Goal: Information Seeking & Learning: Learn about a topic

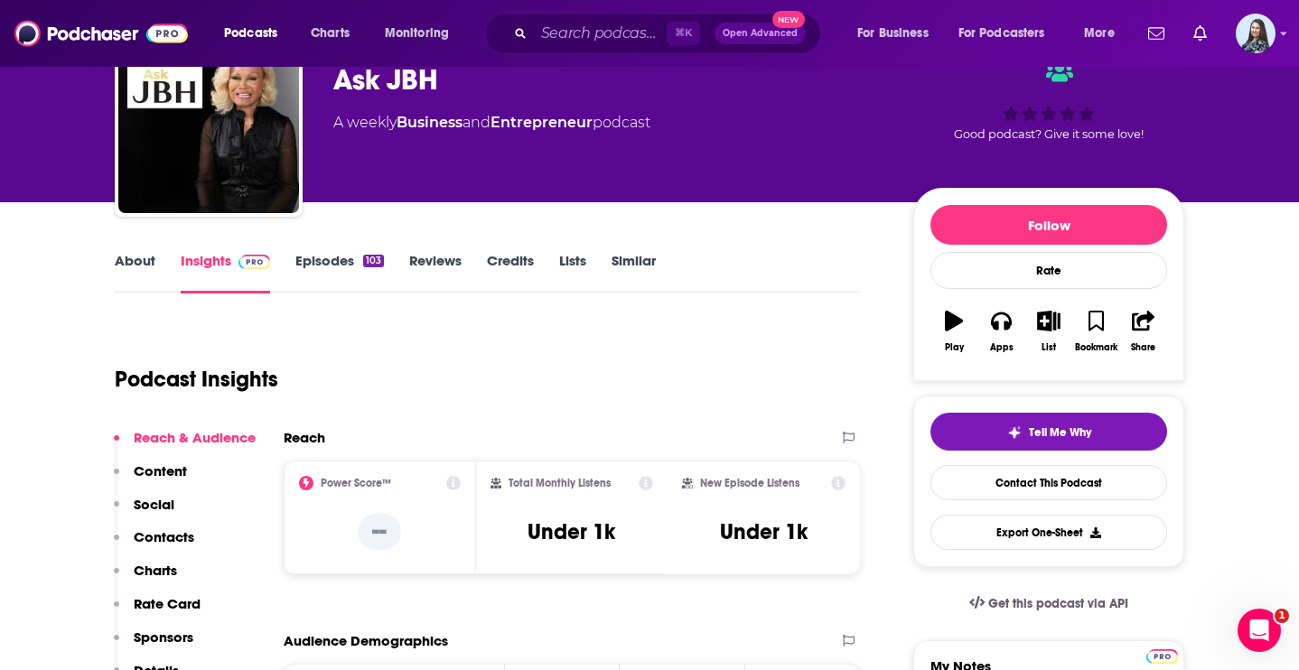
click at [559, 50] on div "⌘ K Open Advanced New" at bounding box center [652, 34] width 337 height 42
click at [559, 22] on input "Search podcasts, credits, & more..." at bounding box center [600, 33] width 133 height 29
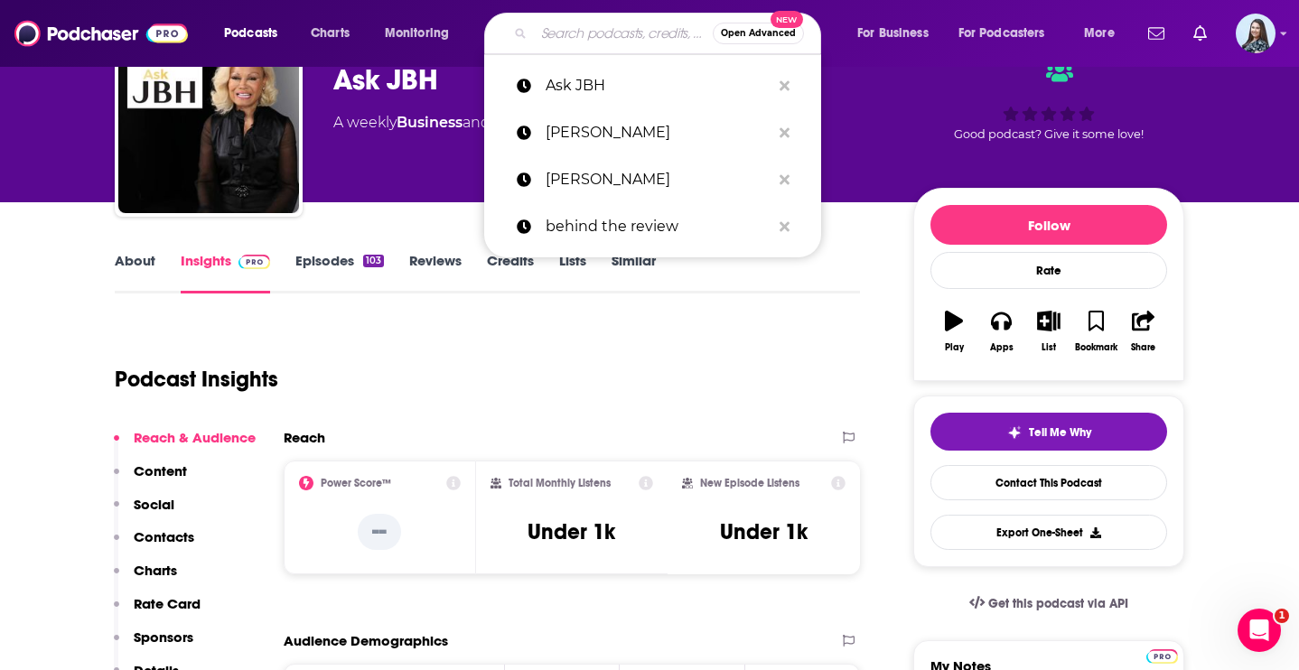
paste input "Scrum Master Toolbox Podcast"
type input "Scrum Master Toolbox Podcast"
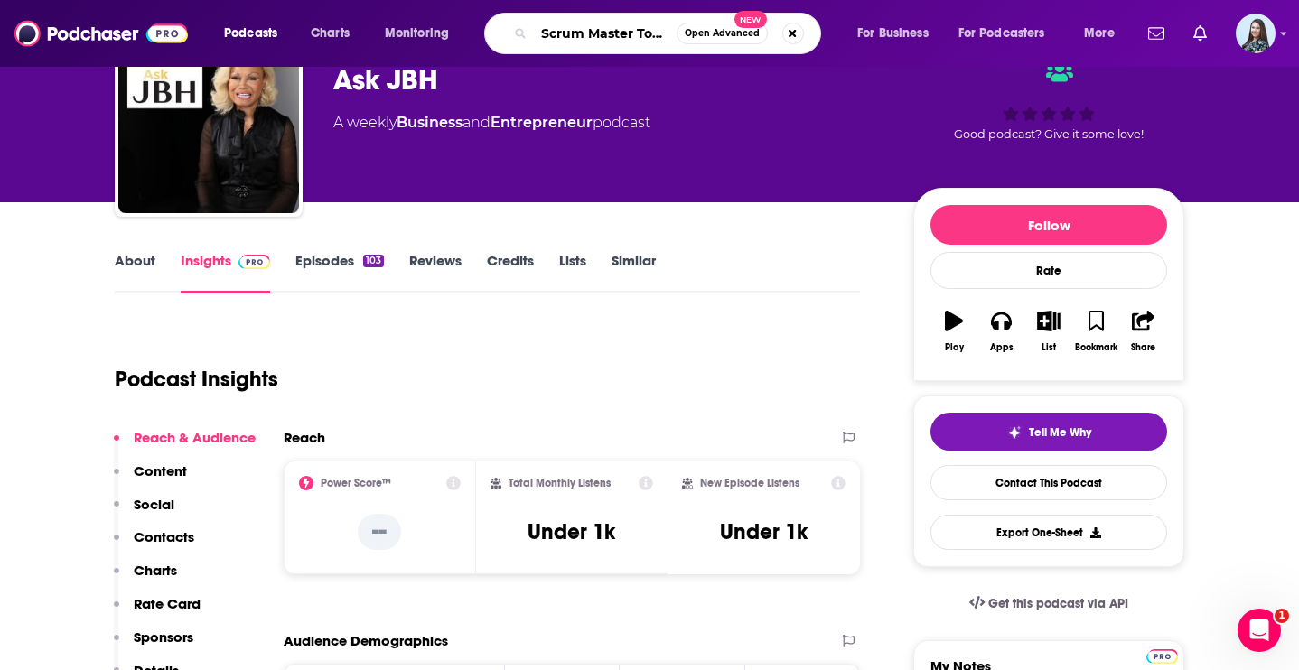
scroll to position [0, 78]
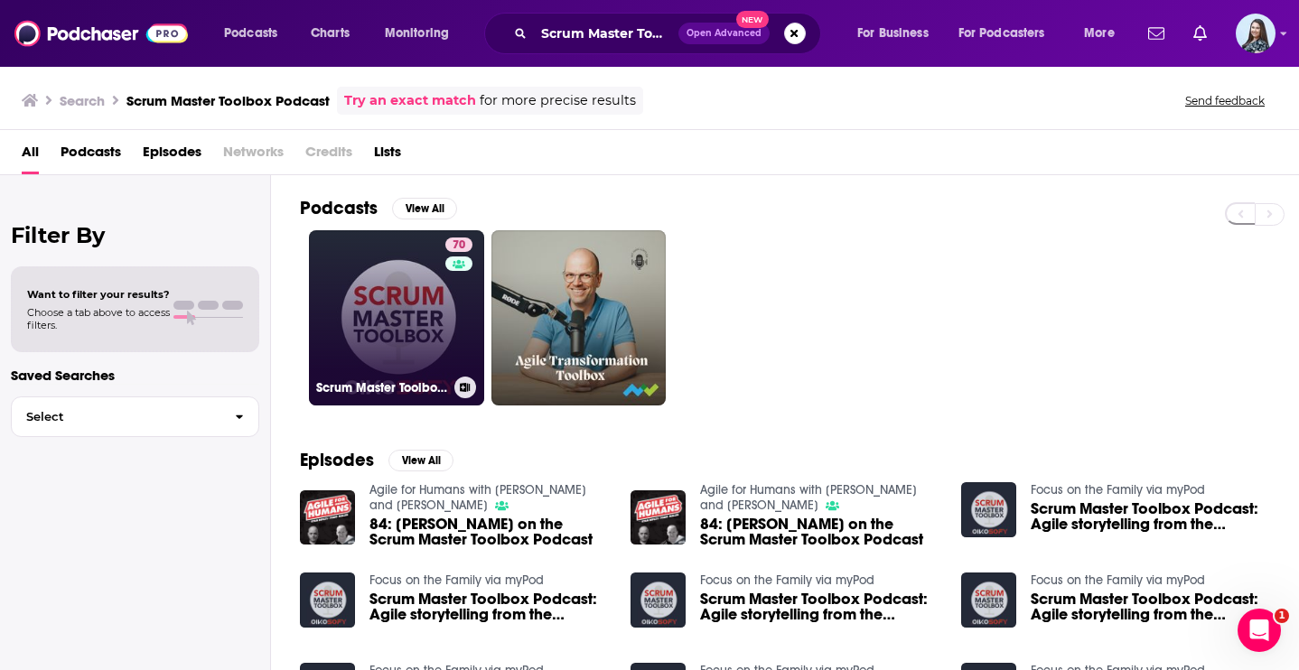
click at [401, 332] on link "70 Scrum Master Toolbox Podcast: Agile storytelling from the trenches" at bounding box center [396, 317] width 175 height 175
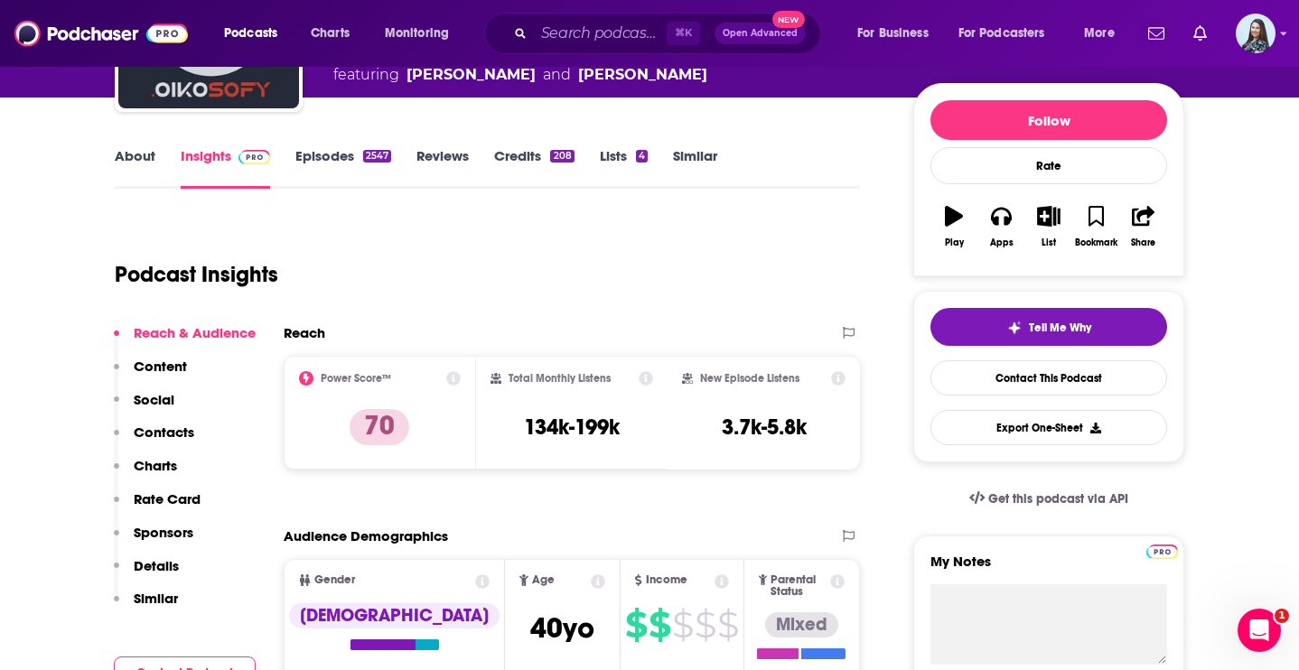
scroll to position [202, 0]
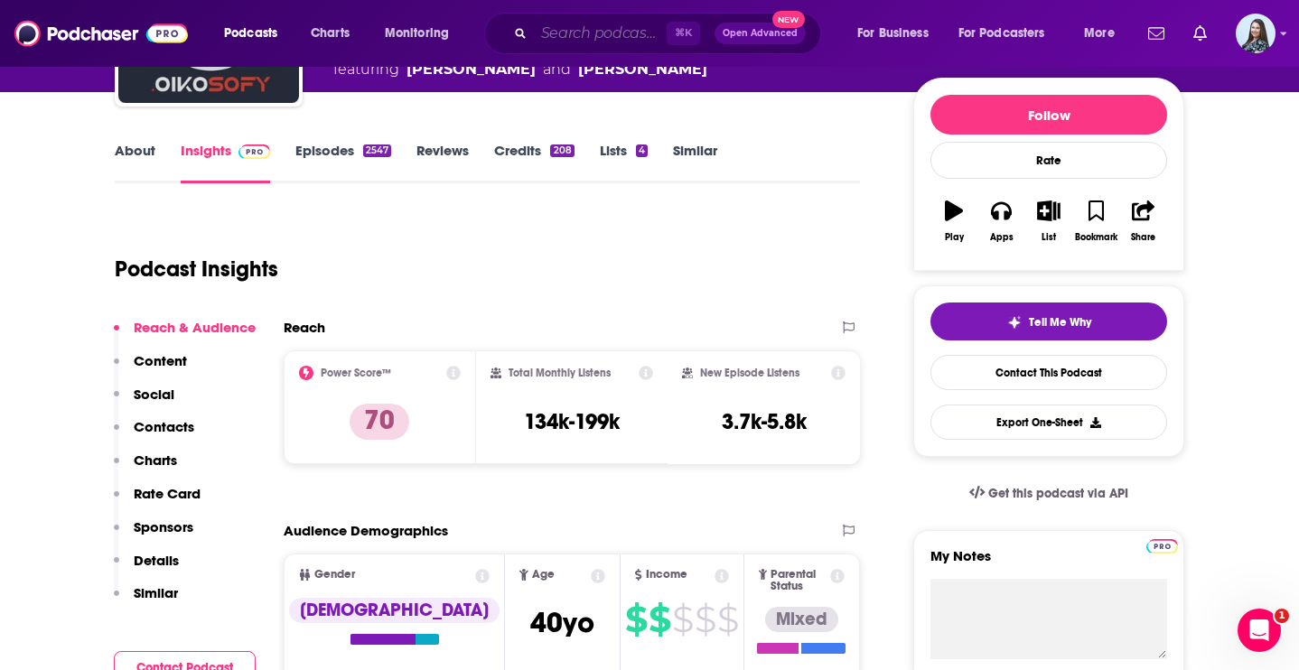
click at [562, 28] on input "Search podcasts, credits, & more..." at bounding box center [600, 33] width 133 height 29
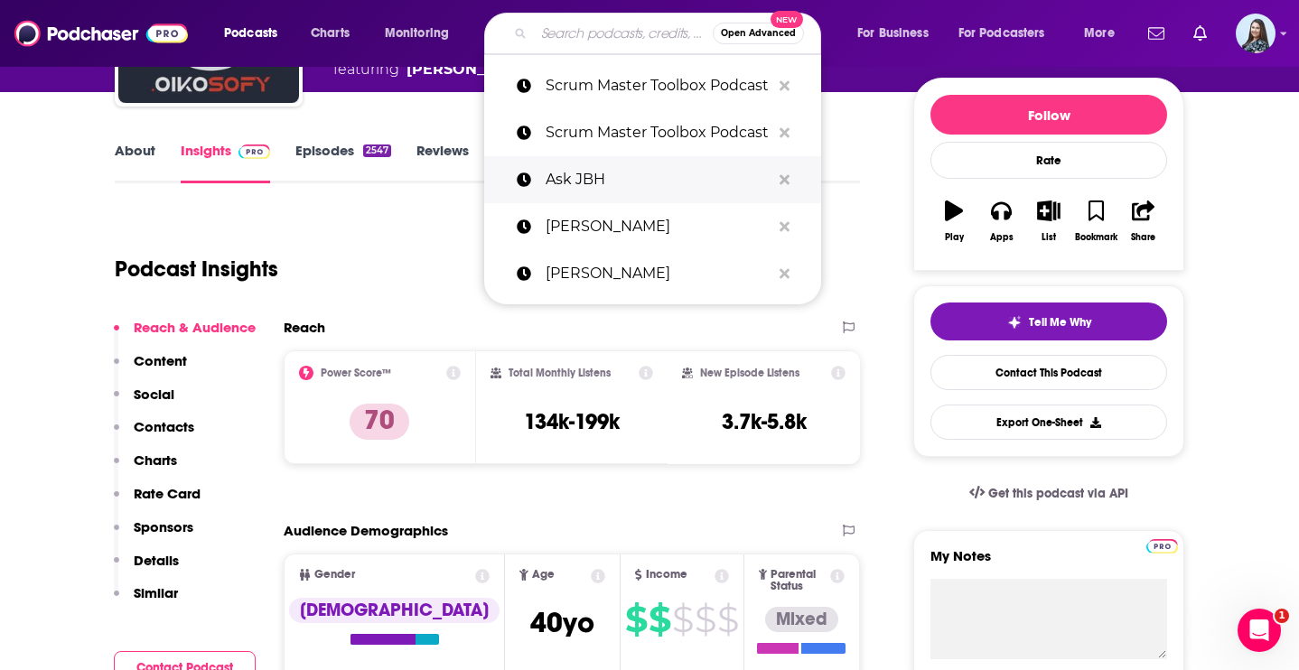
click at [585, 183] on p "Ask JBH" at bounding box center [658, 179] width 225 height 47
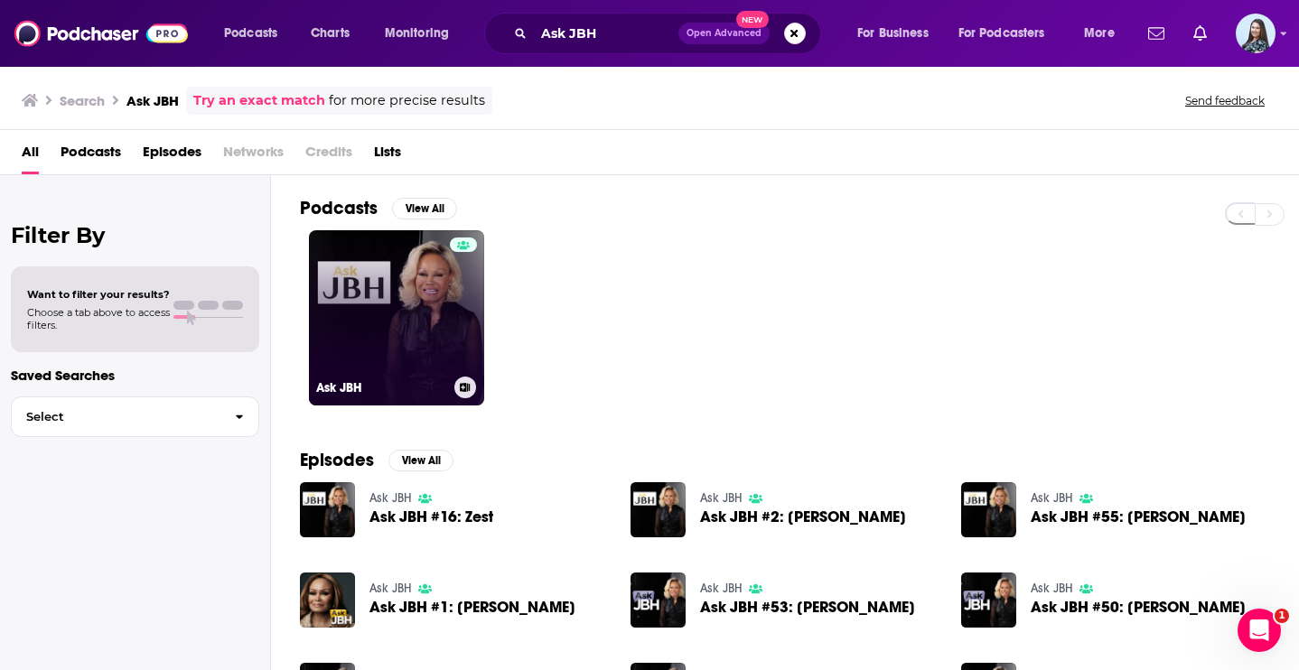
click at [418, 297] on link "Ask JBH" at bounding box center [396, 317] width 175 height 175
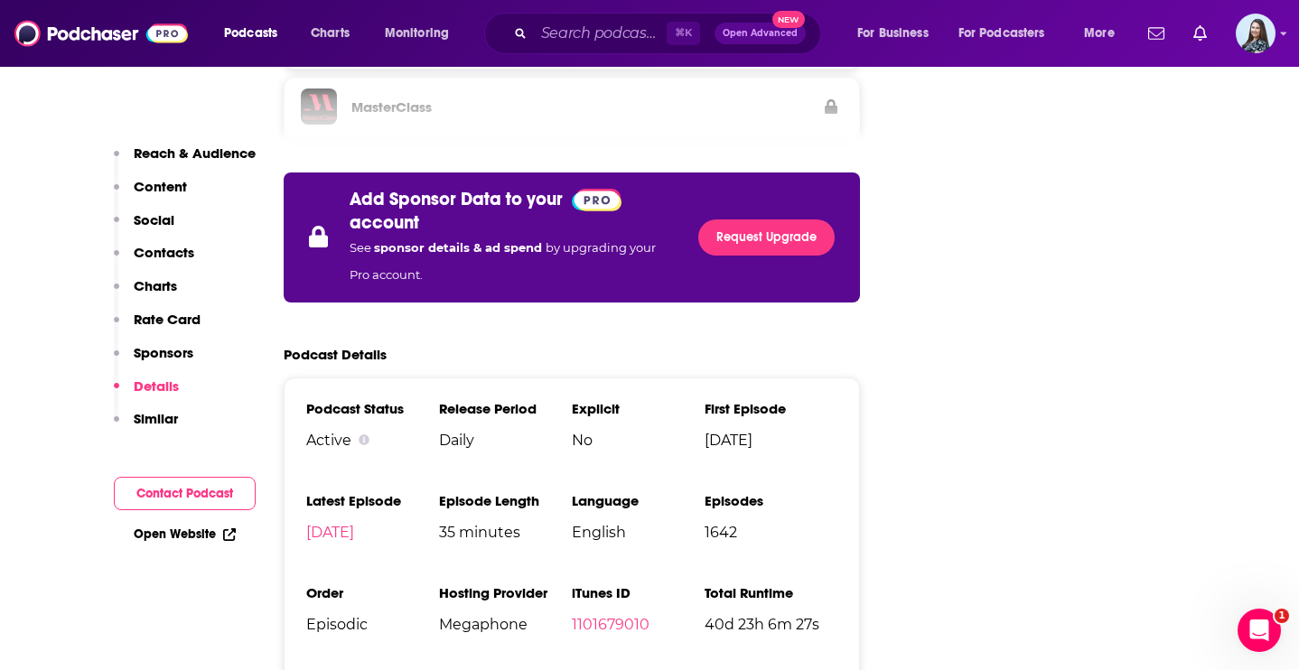
scroll to position [3533, 0]
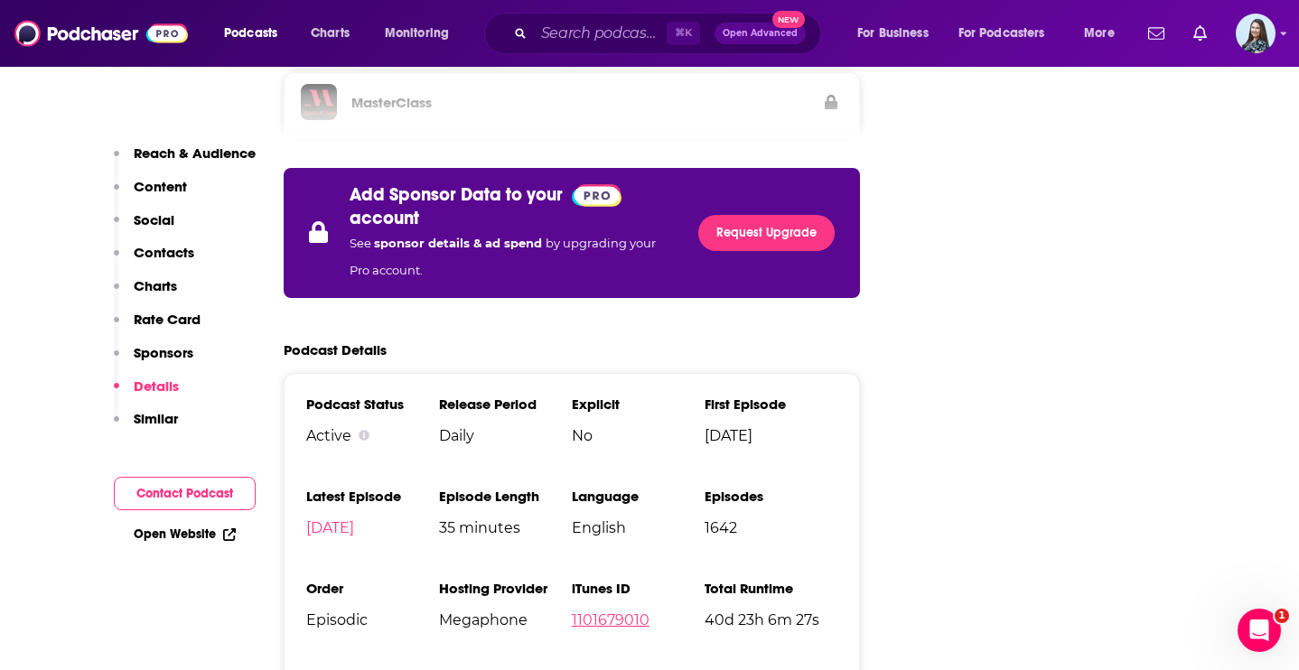
click at [605, 612] on link "1101679010" at bounding box center [611, 620] width 78 height 17
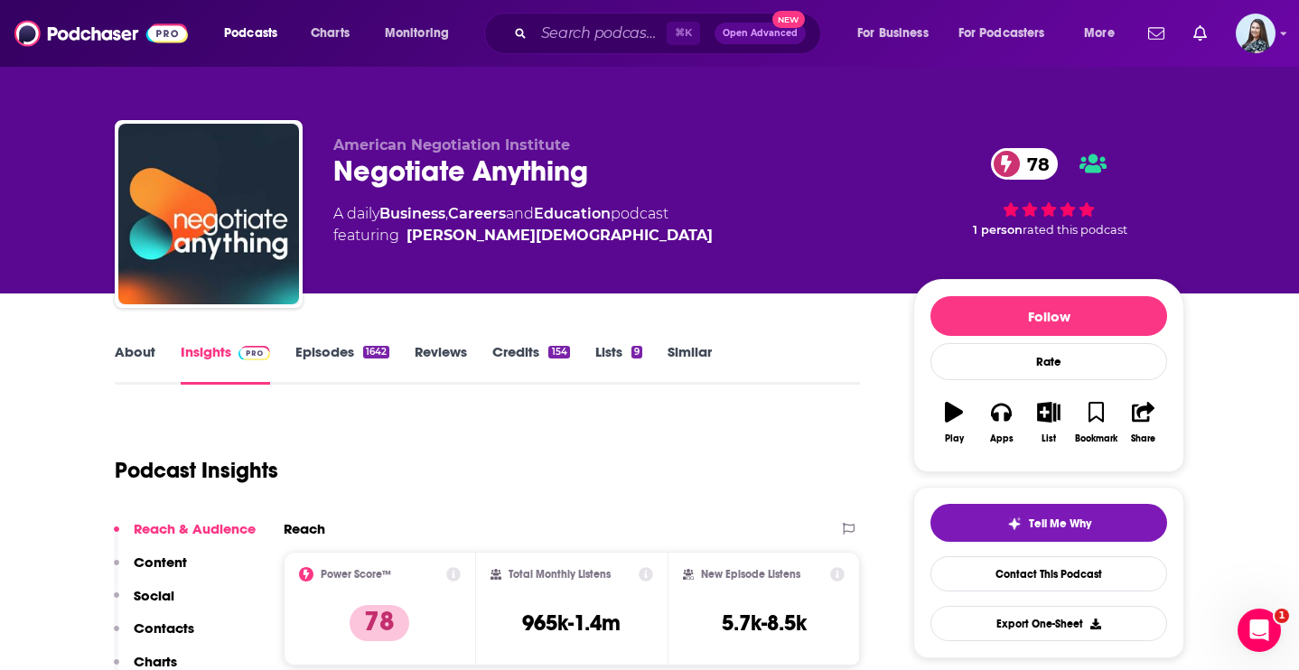
scroll to position [0, 0]
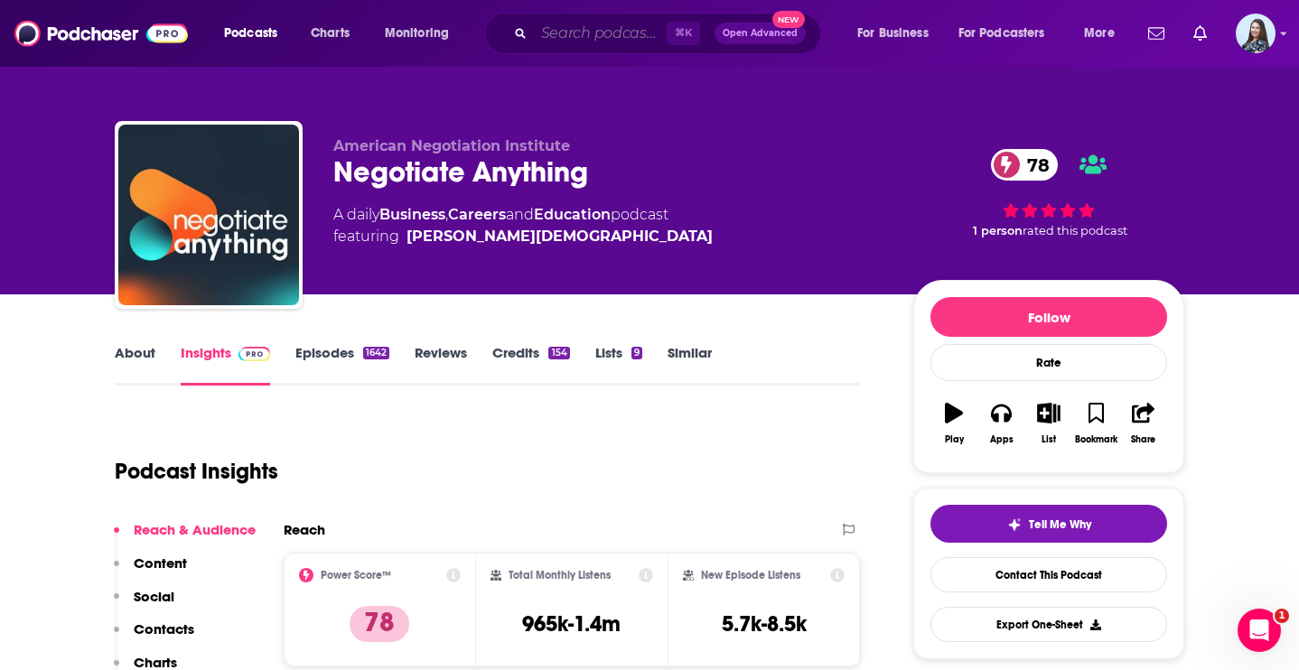
click at [550, 37] on input "Search podcasts, credits, & more..." at bounding box center [600, 33] width 133 height 29
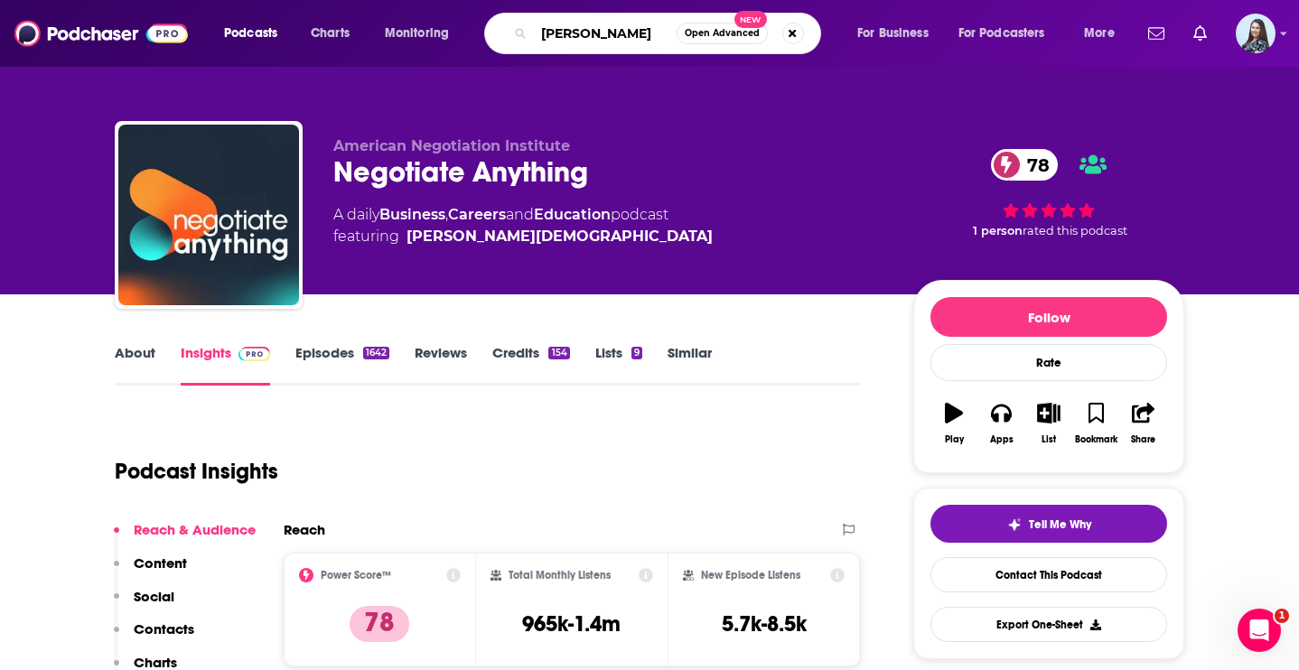
type input "[PERSON_NAME]"
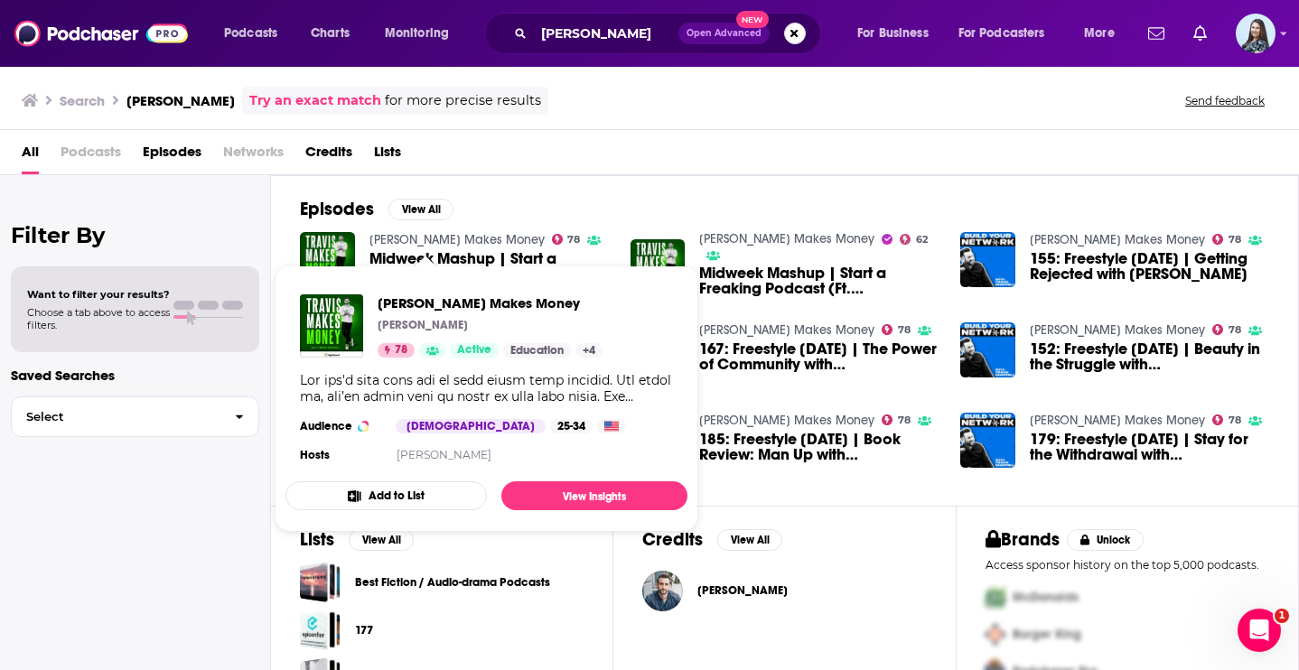
click at [420, 234] on link "[PERSON_NAME] Makes Money" at bounding box center [457, 239] width 175 height 15
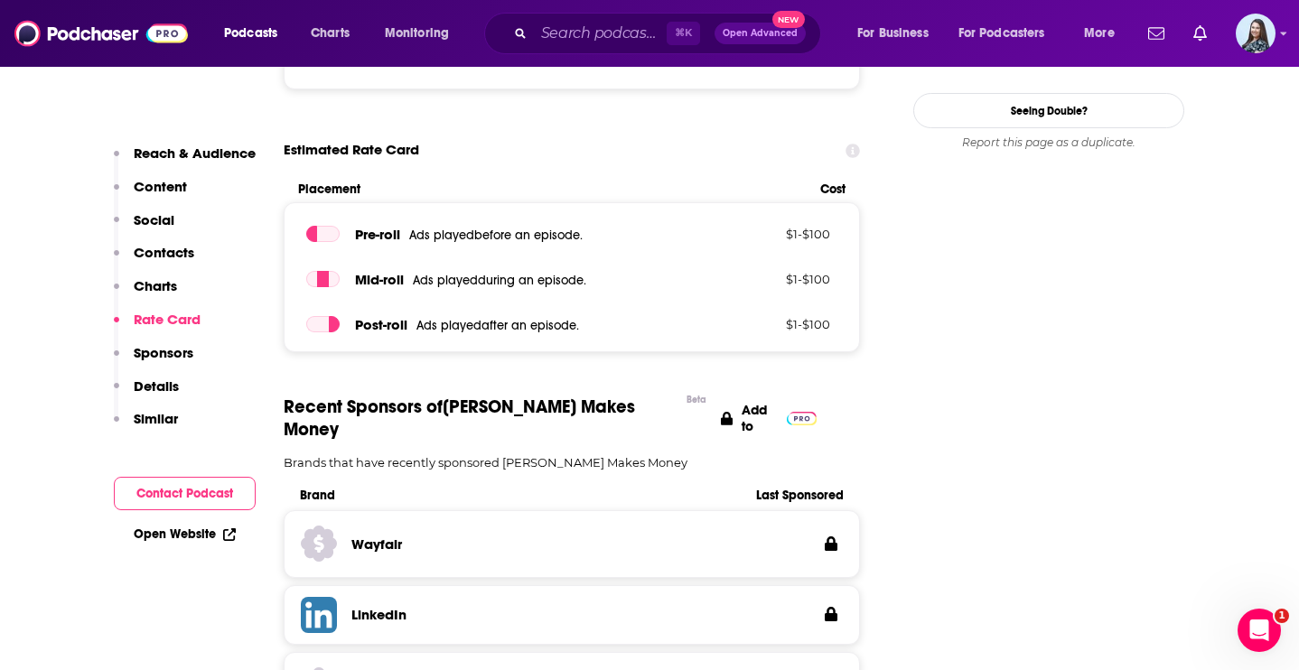
scroll to position [1834, 0]
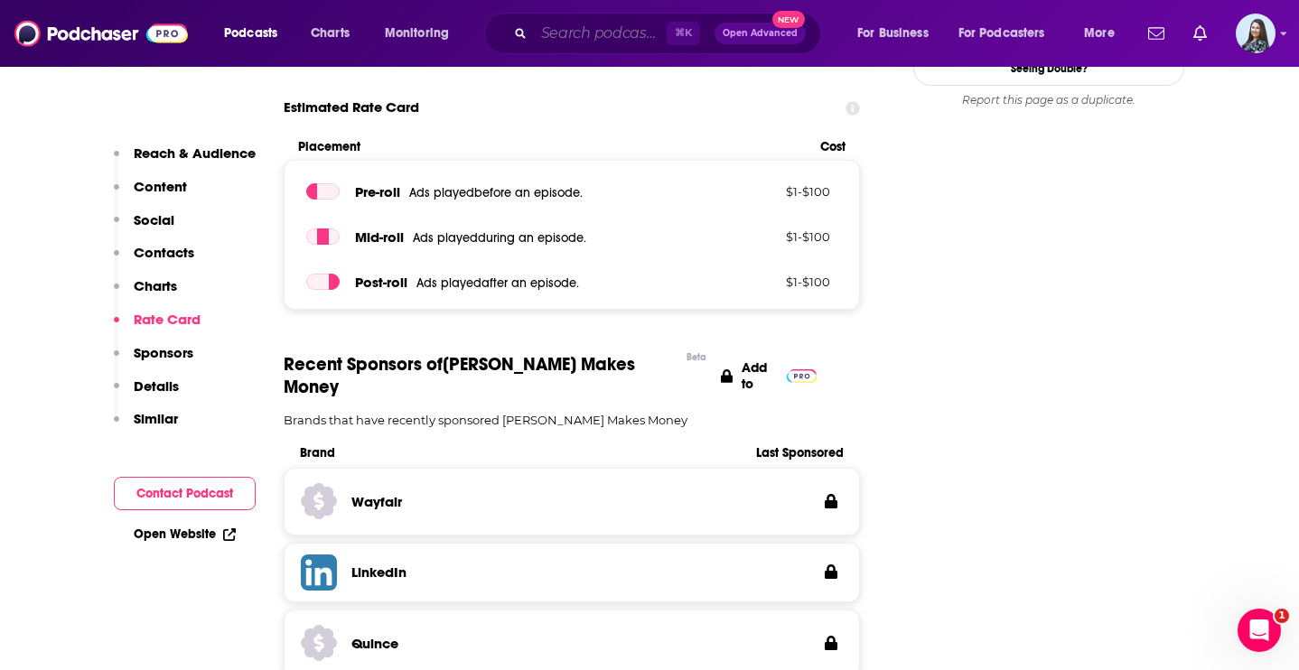
click at [566, 41] on input "Search podcasts, credits, & more..." at bounding box center [600, 33] width 133 height 29
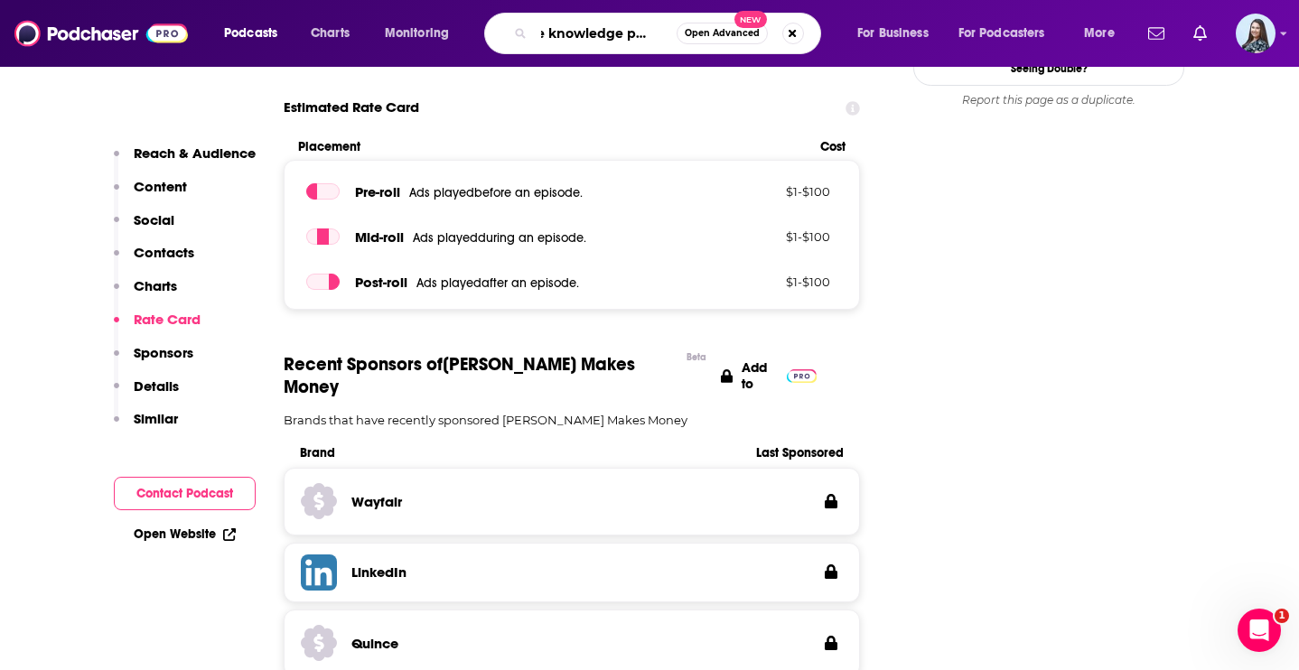
type input "the knowledge project"
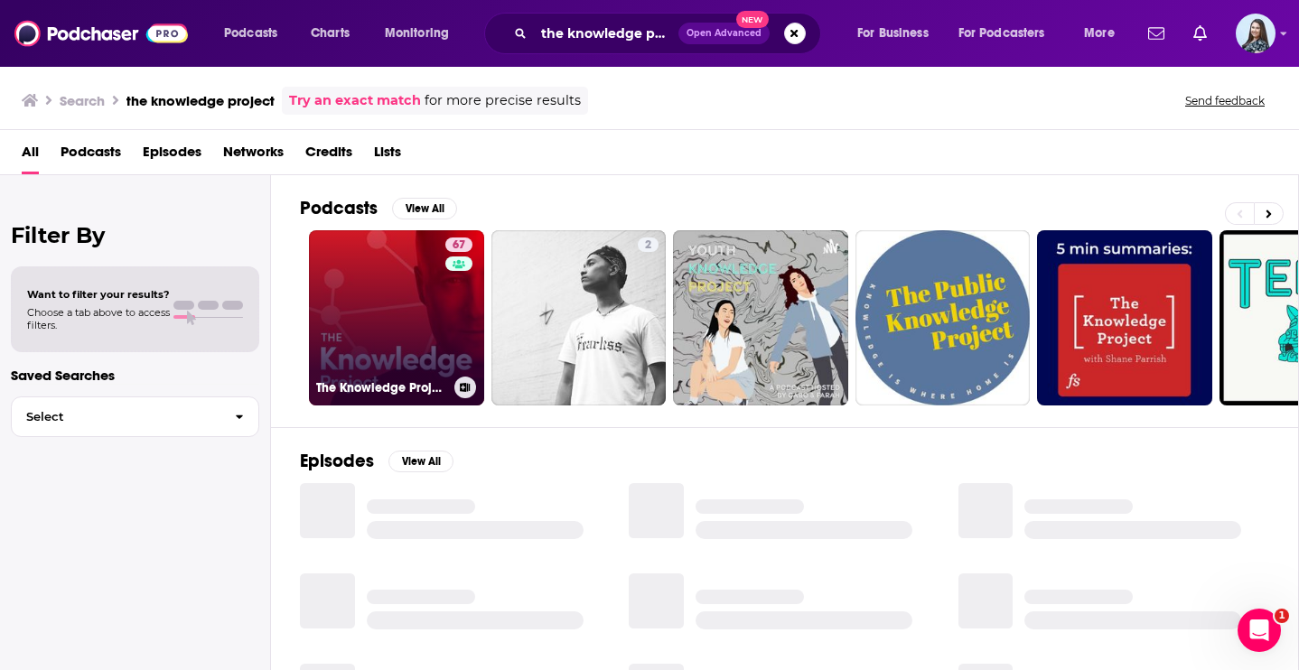
click at [409, 286] on link "67 The Knowledge Project with [PERSON_NAME]" at bounding box center [396, 317] width 175 height 175
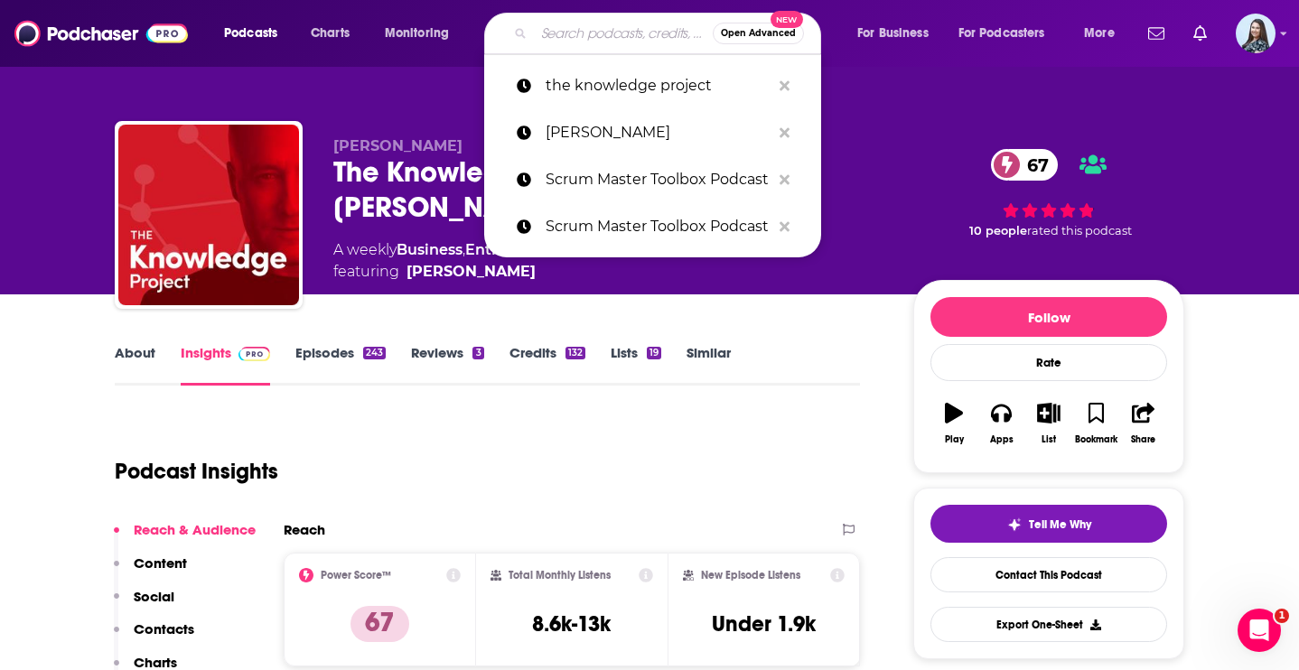
click at [576, 28] on input "Search podcasts, credits, & more..." at bounding box center [623, 33] width 179 height 29
click at [590, 134] on p "[PERSON_NAME]" at bounding box center [658, 132] width 225 height 47
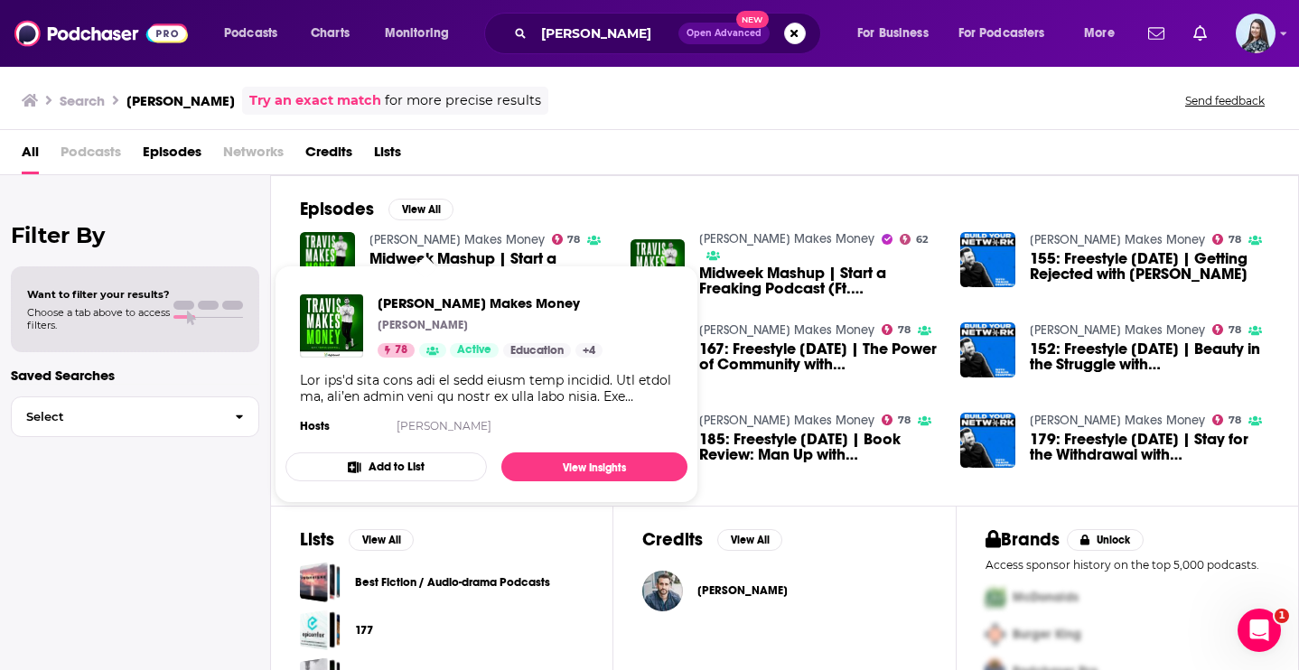
click at [426, 236] on link "[PERSON_NAME] Makes Money" at bounding box center [457, 239] width 175 height 15
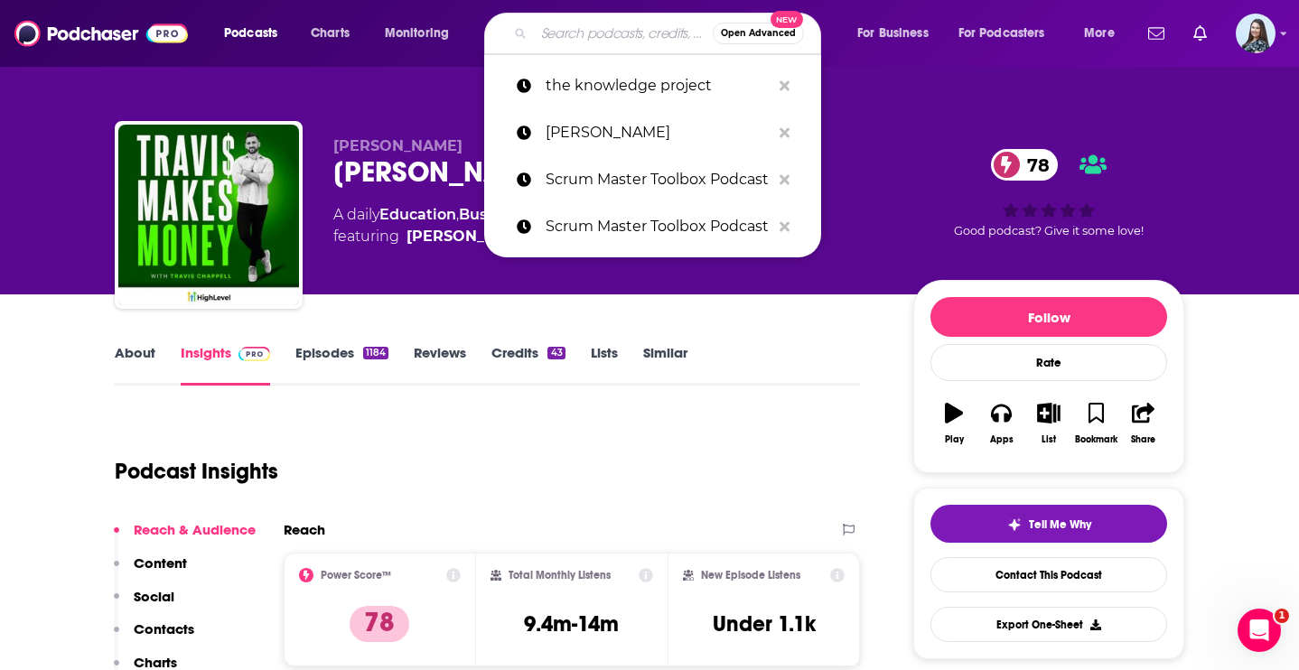
click at [572, 33] on input "Search podcasts, credits, & more..." at bounding box center [623, 33] width 179 height 29
paste input "Scrum Master Toolbox Podcast"
type input "Scrum Master Toolbox Podcast"
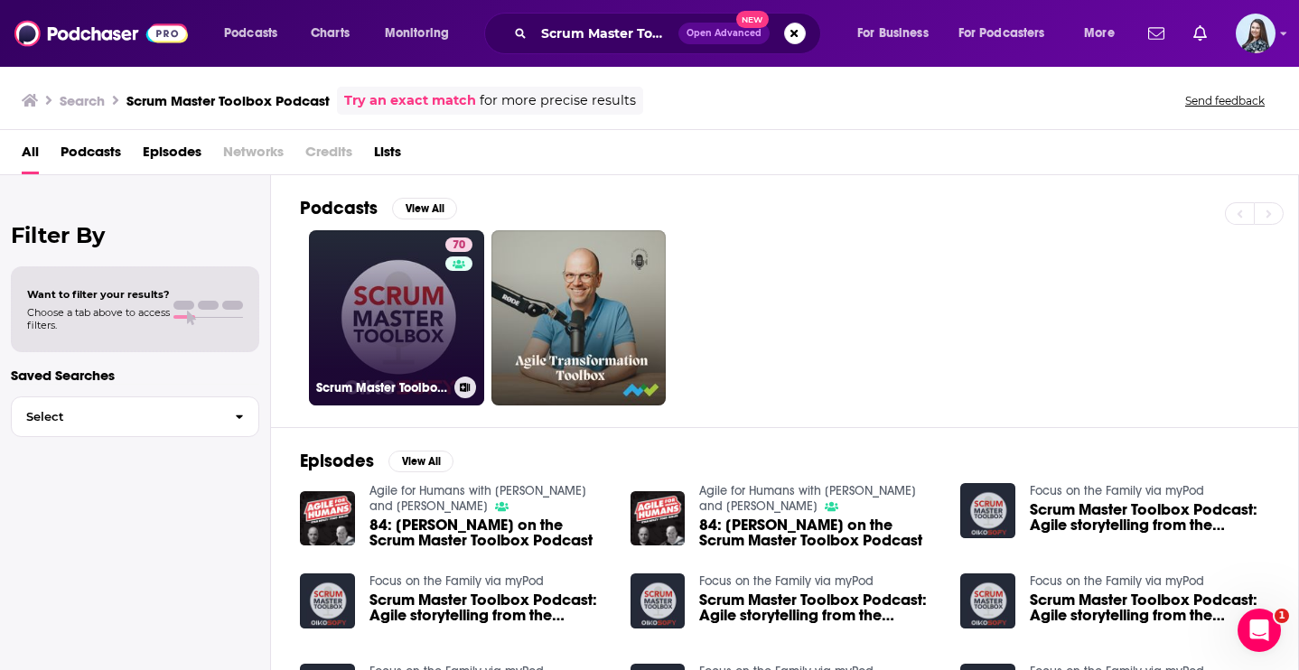
click at [387, 248] on link "70 Scrum Master Toolbox Podcast: Agile storytelling from the trenches" at bounding box center [396, 317] width 175 height 175
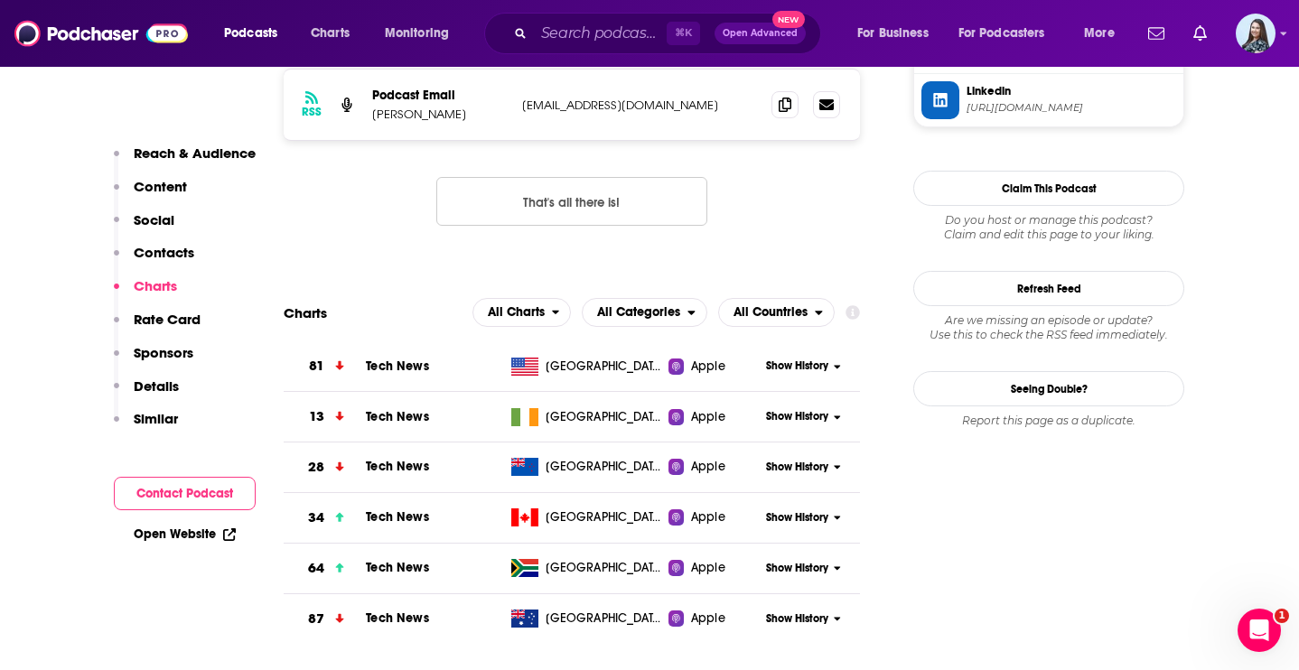
scroll to position [1884, 0]
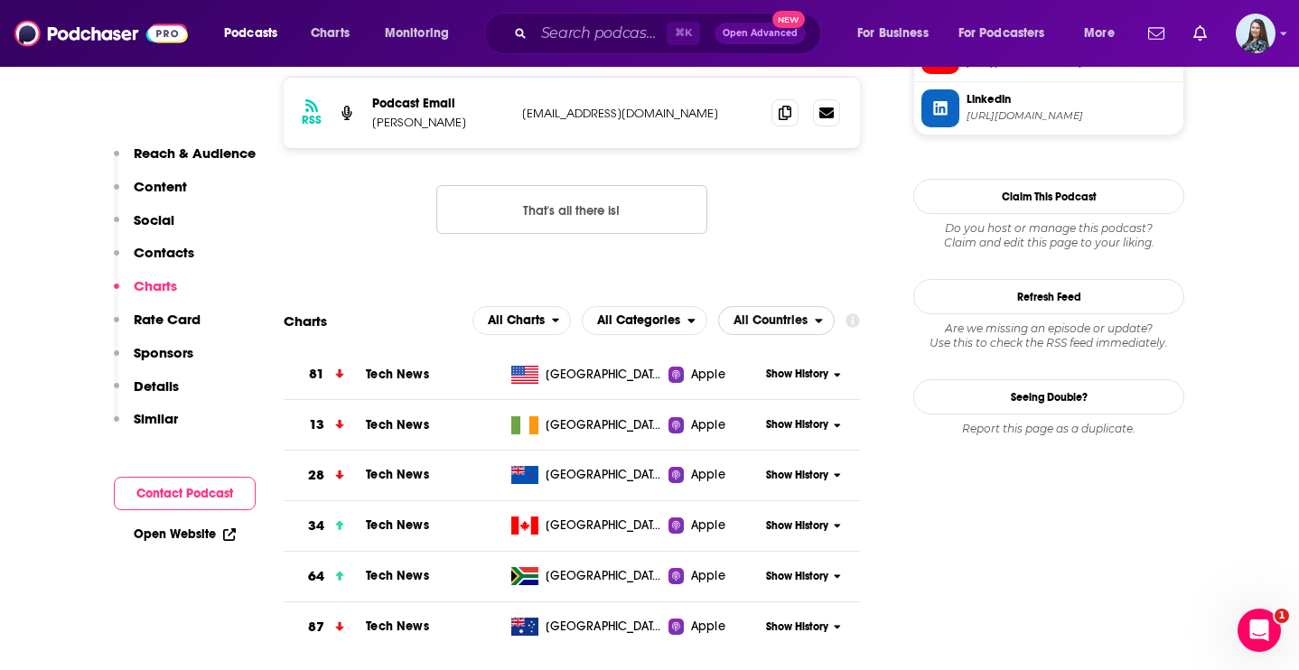
click at [808, 305] on span "All Countries" at bounding box center [767, 320] width 96 height 31
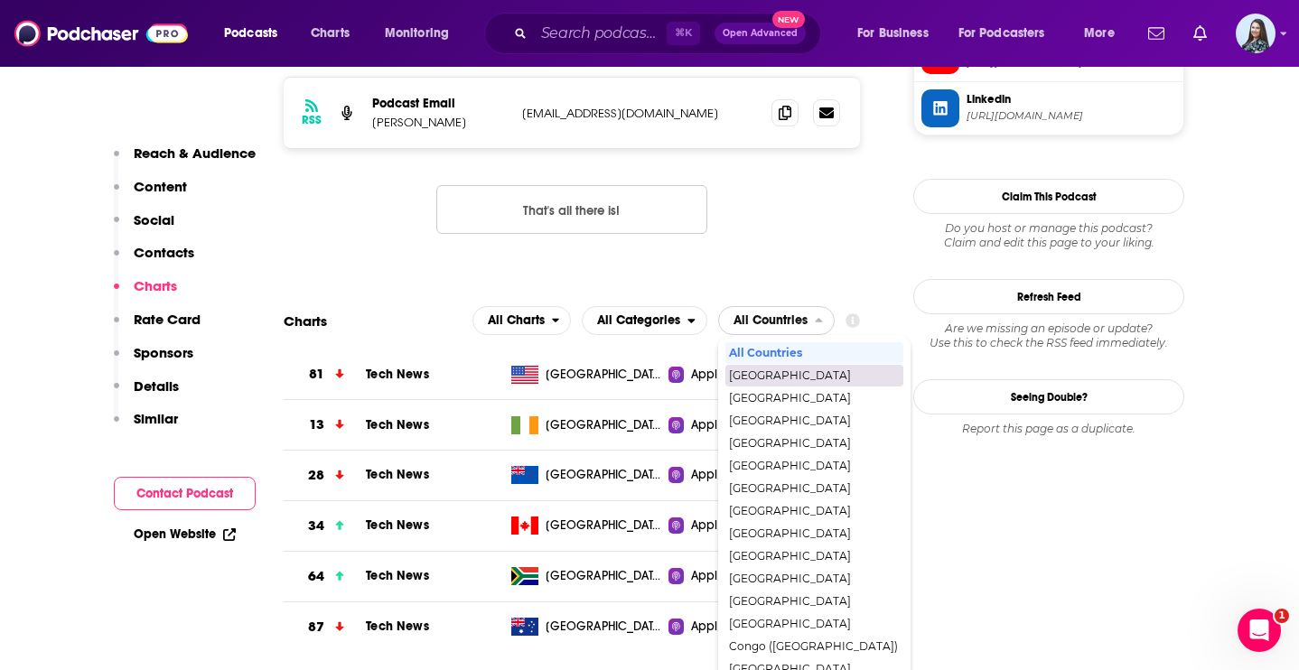
click at [801, 370] on span "[GEOGRAPHIC_DATA]" at bounding box center [813, 375] width 169 height 11
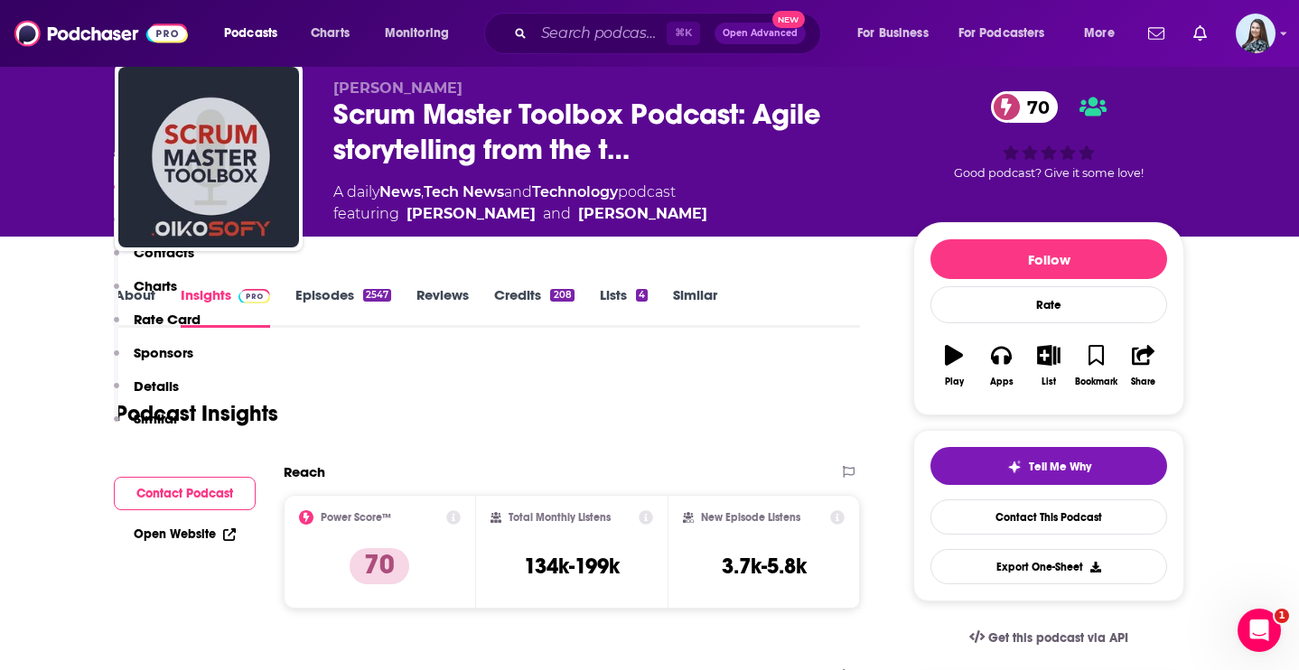
scroll to position [0, 0]
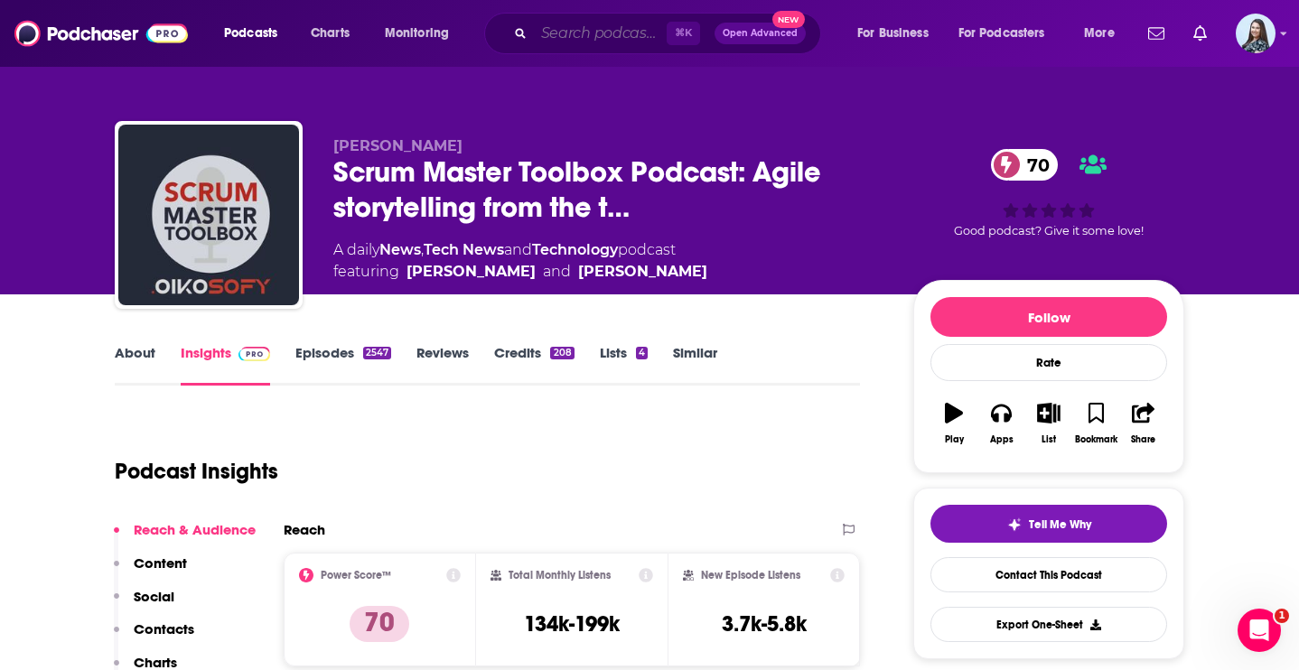
click at [622, 21] on input "Search podcasts, credits, & more..." at bounding box center [600, 33] width 133 height 29
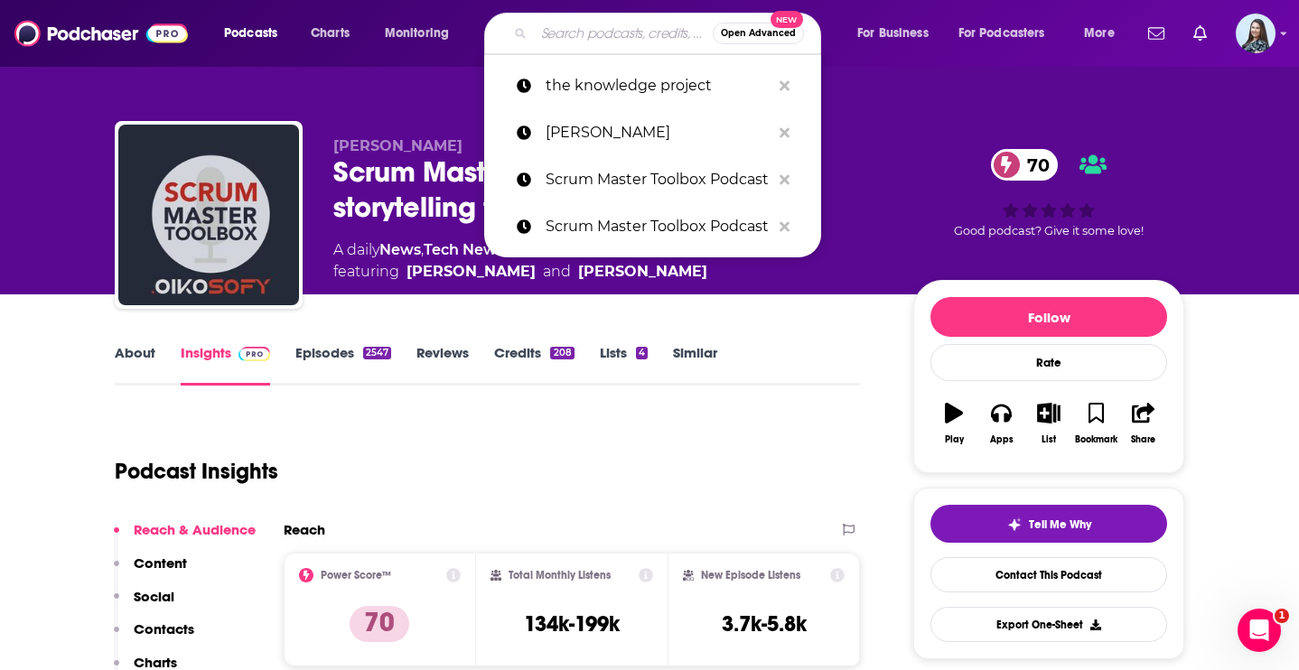
paste input "[PERSON_NAME]"
type input "[PERSON_NAME]"
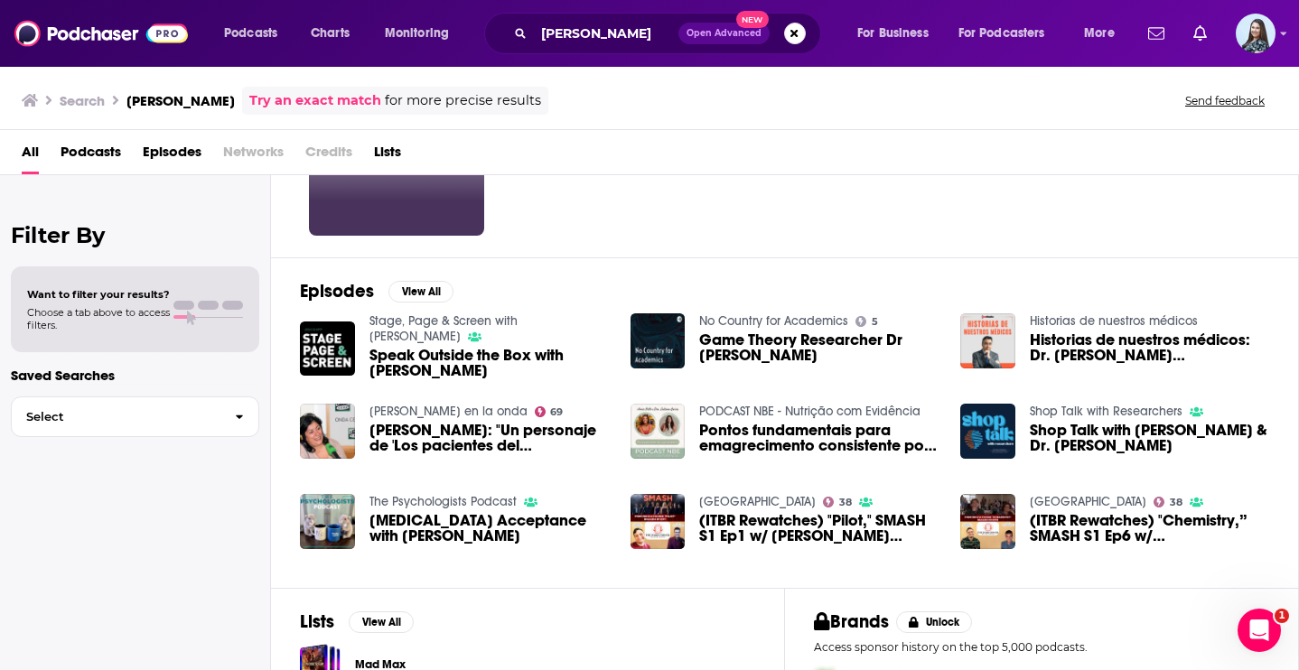
scroll to position [171, 0]
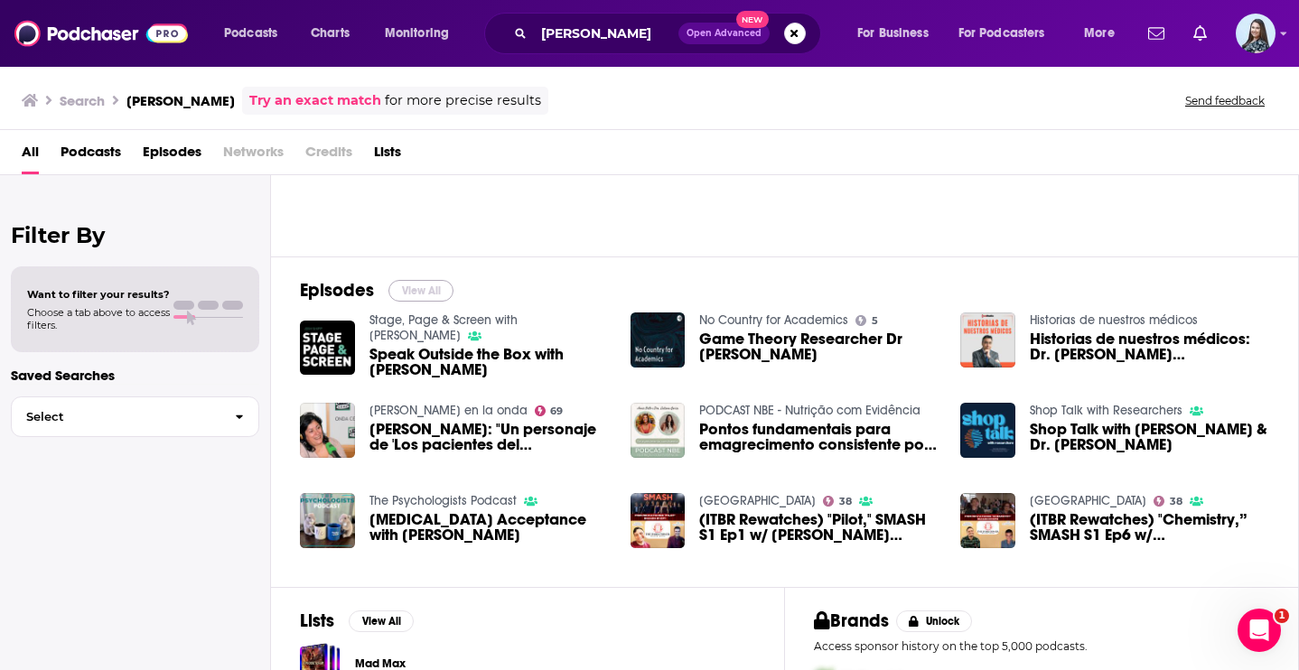
click at [426, 284] on button "View All" at bounding box center [421, 291] width 65 height 22
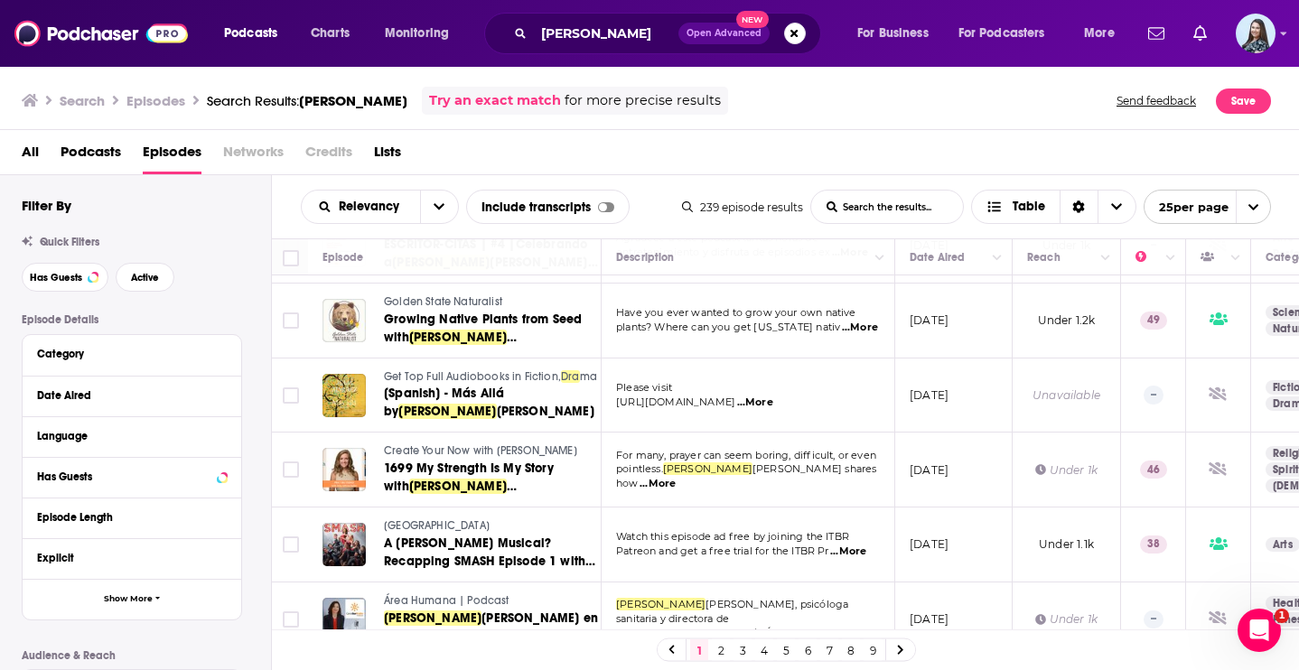
scroll to position [1447, 0]
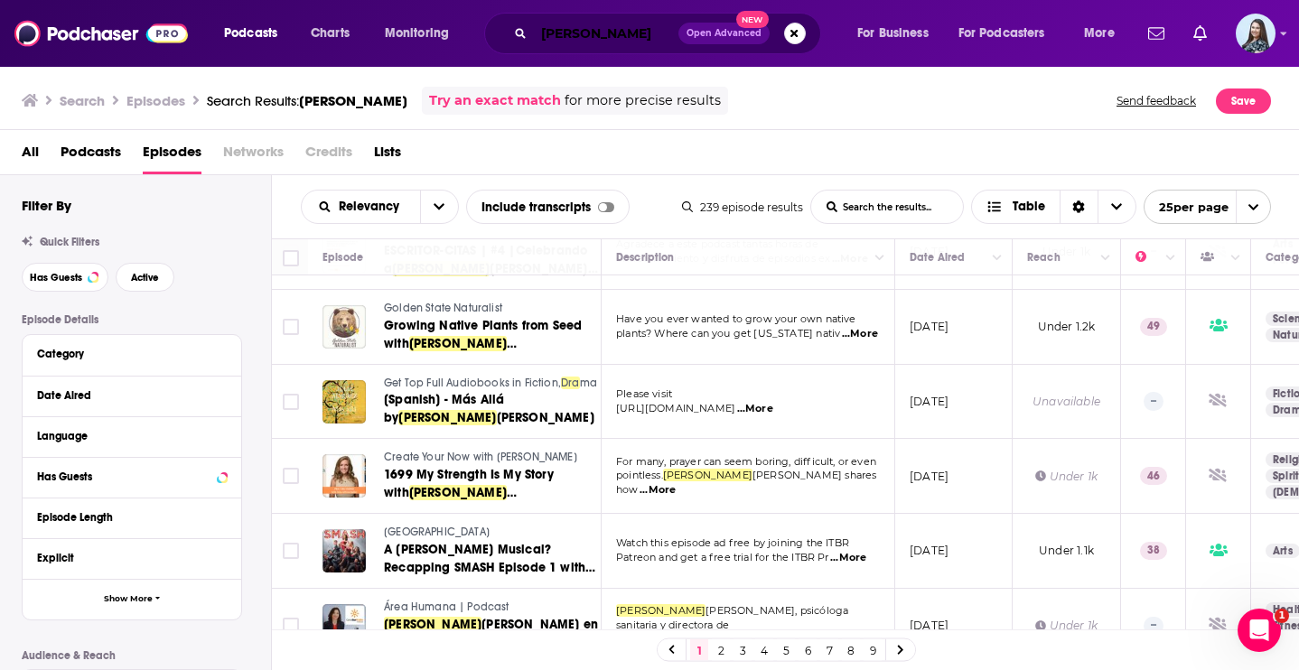
click at [648, 31] on input "[PERSON_NAME]" at bounding box center [606, 33] width 145 height 29
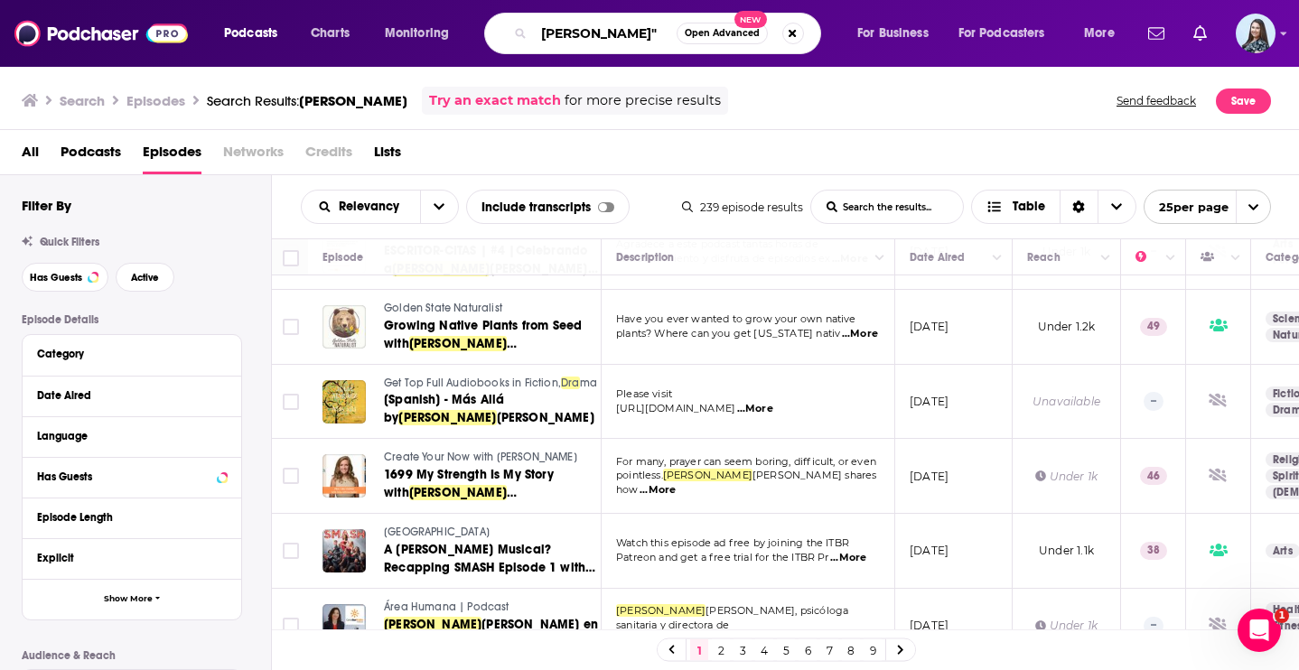
click at [542, 35] on input "[PERSON_NAME]"" at bounding box center [605, 33] width 143 height 29
type input ""[PERSON_NAME]""
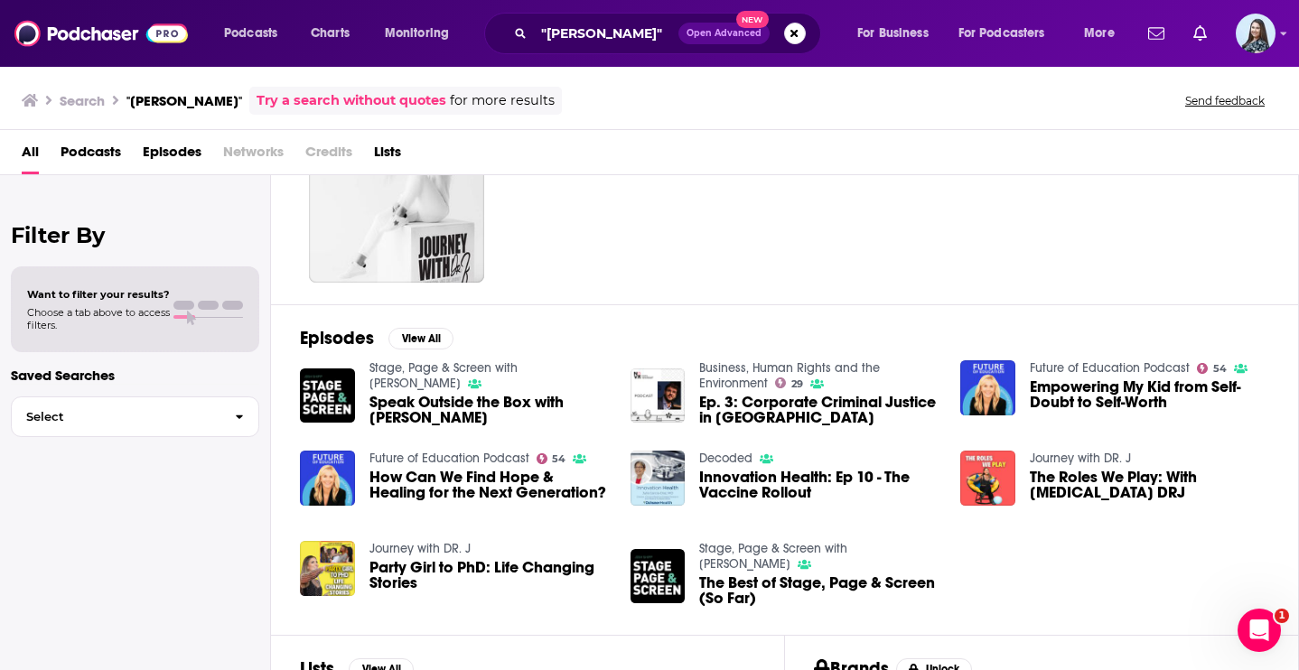
scroll to position [126, 0]
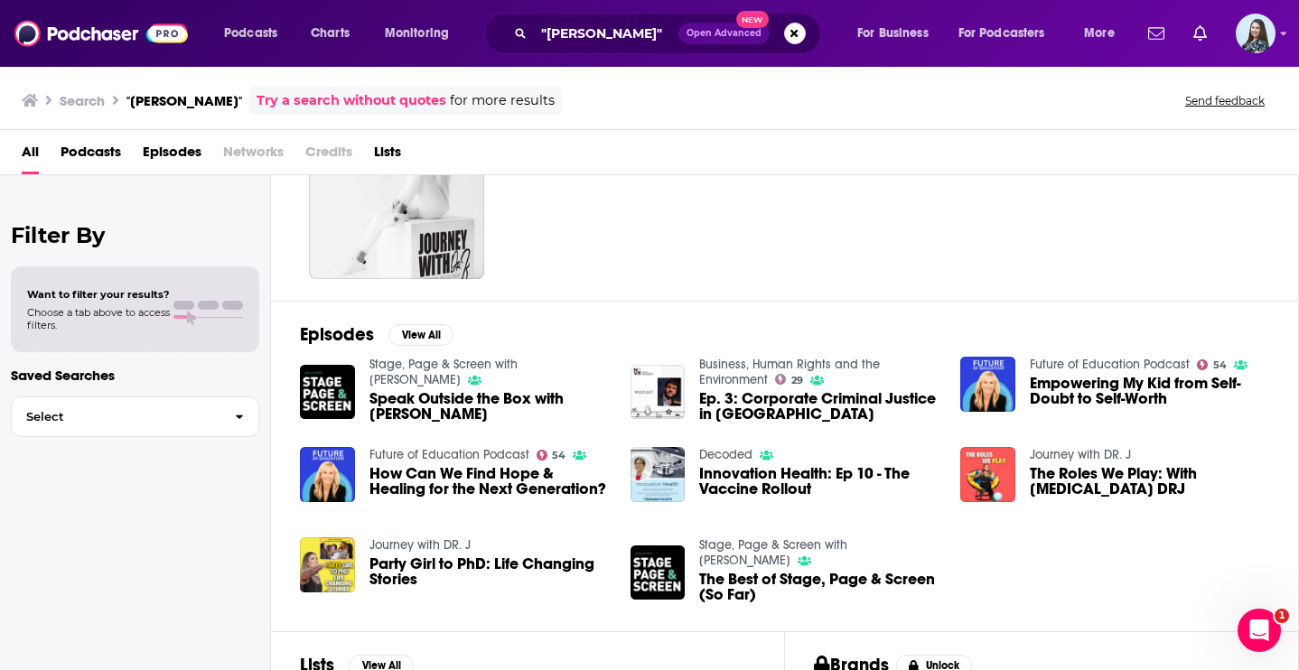
click at [443, 469] on span "How Can We Find Hope & Healing for the Next Generation?" at bounding box center [489, 481] width 239 height 31
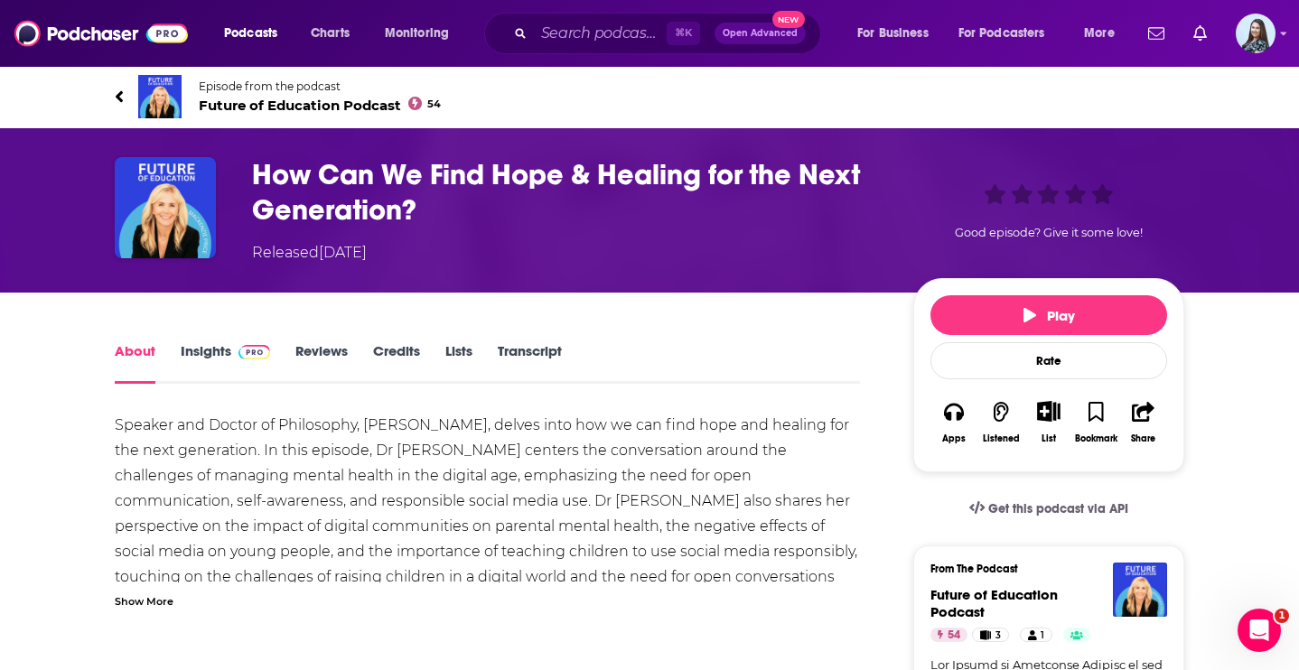
click at [224, 345] on link "Insights" at bounding box center [225, 363] width 89 height 42
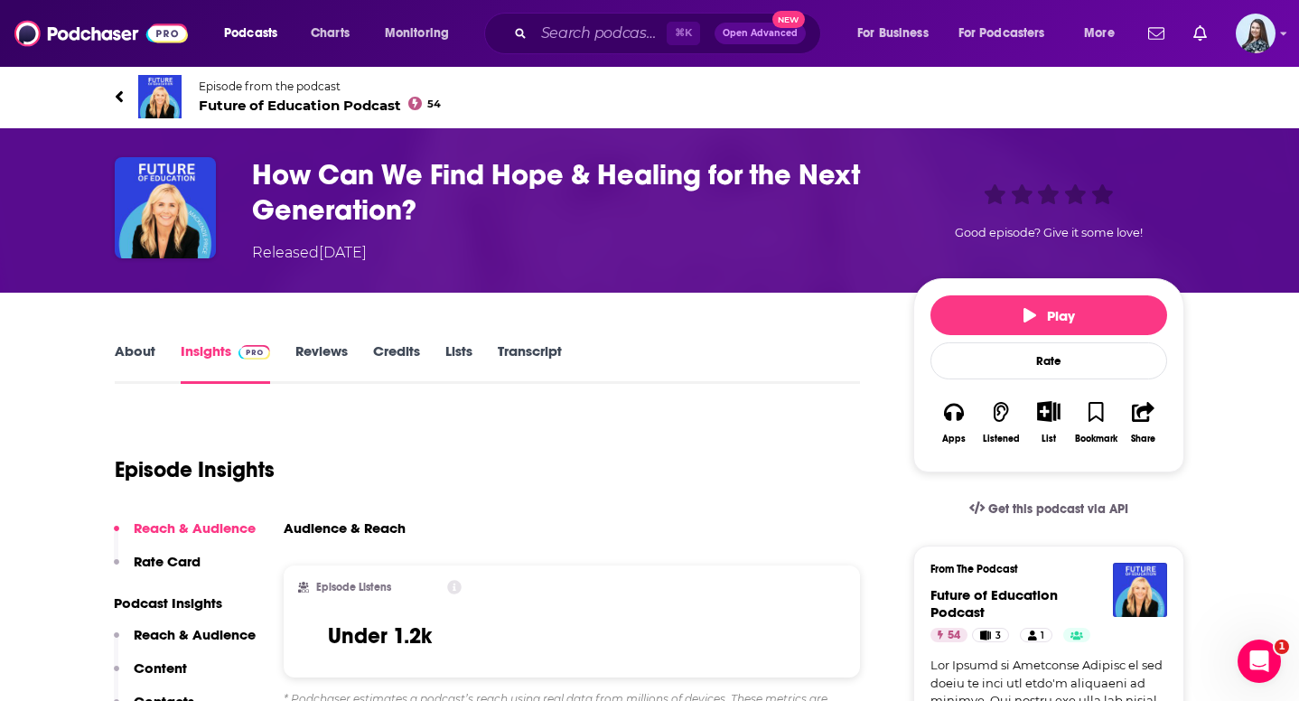
click at [137, 358] on link "About" at bounding box center [135, 363] width 41 height 42
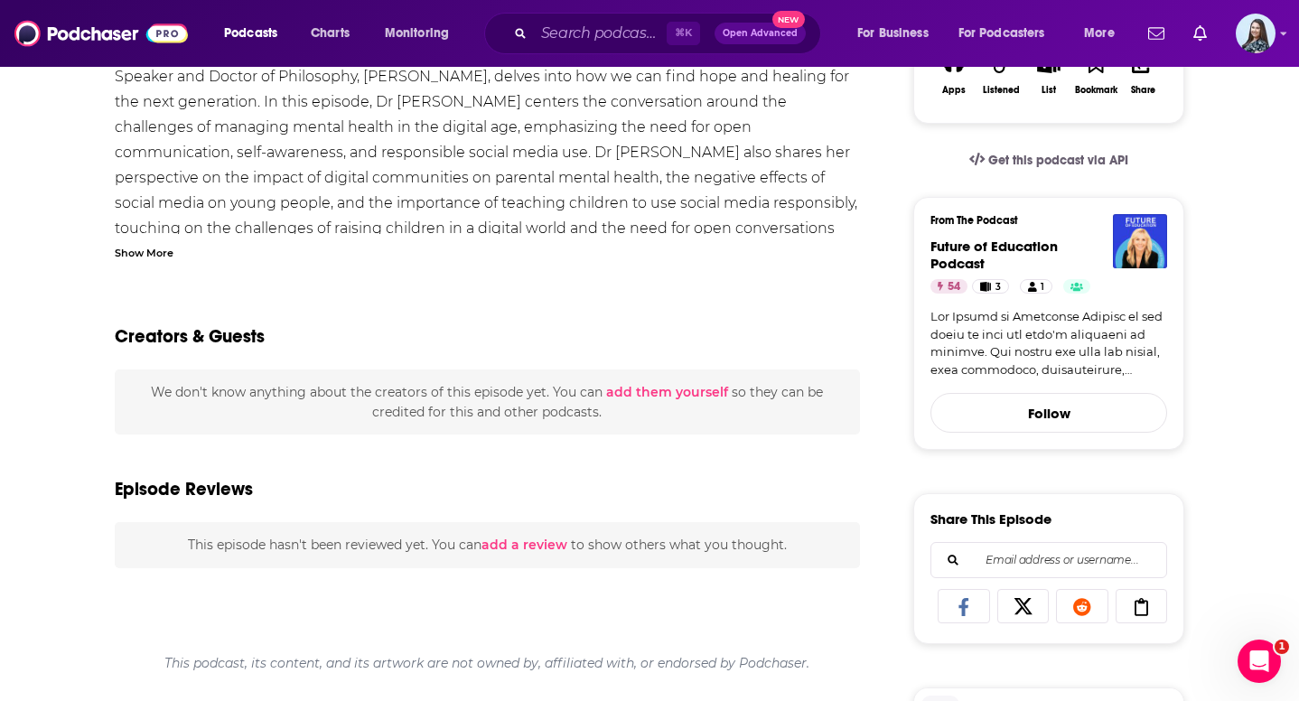
scroll to position [230, 0]
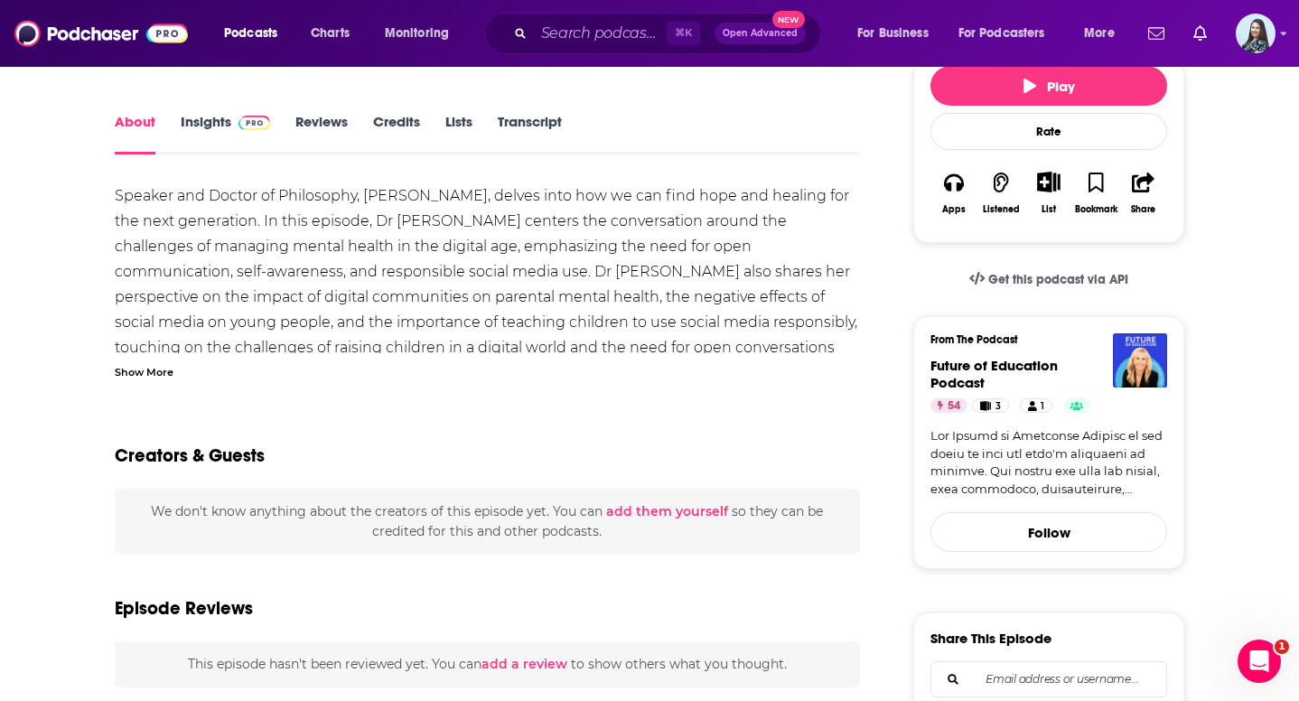
click at [210, 123] on link "Insights" at bounding box center [225, 134] width 89 height 42
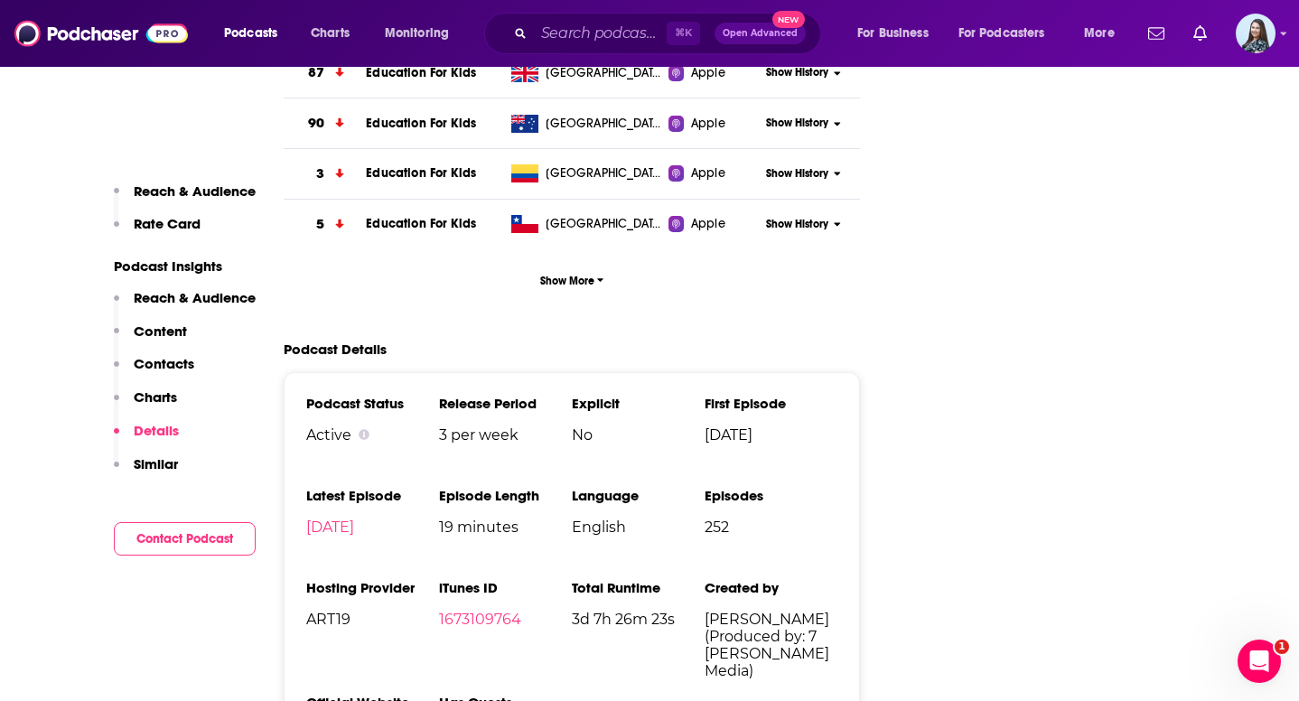
scroll to position [2703, 0]
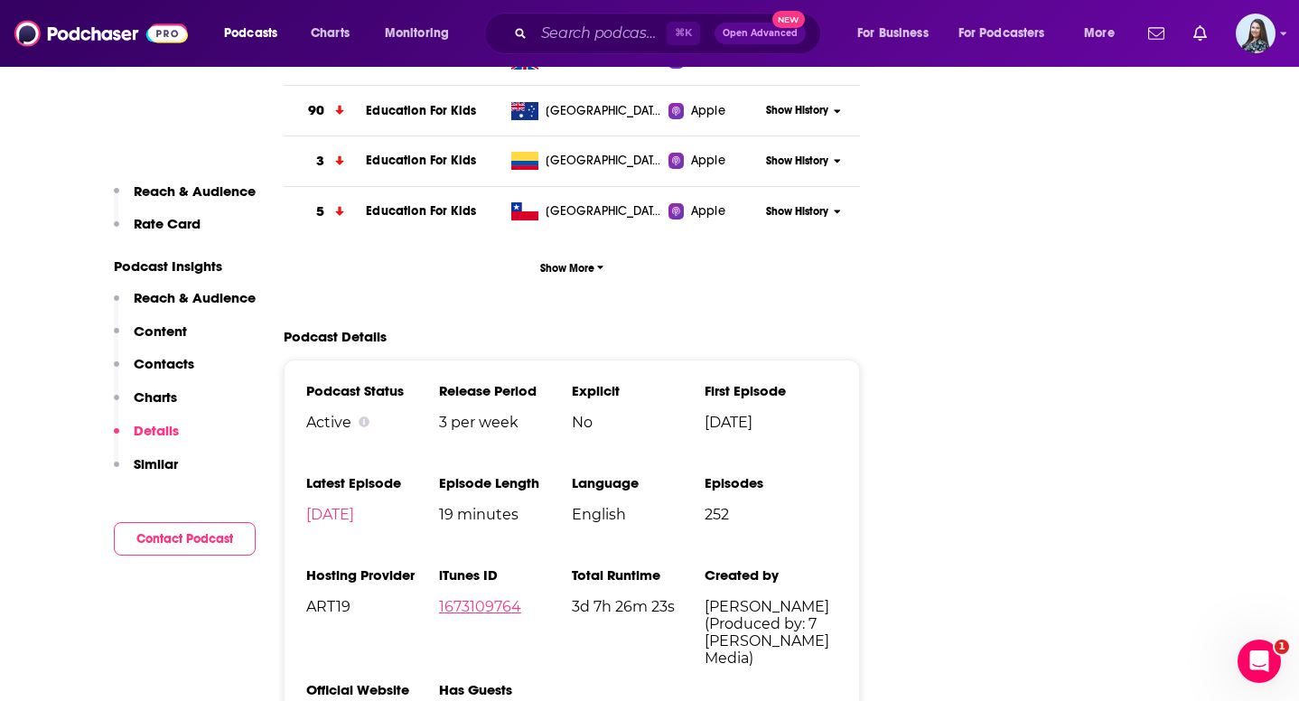
click at [483, 598] on link "1673109764" at bounding box center [480, 606] width 82 height 17
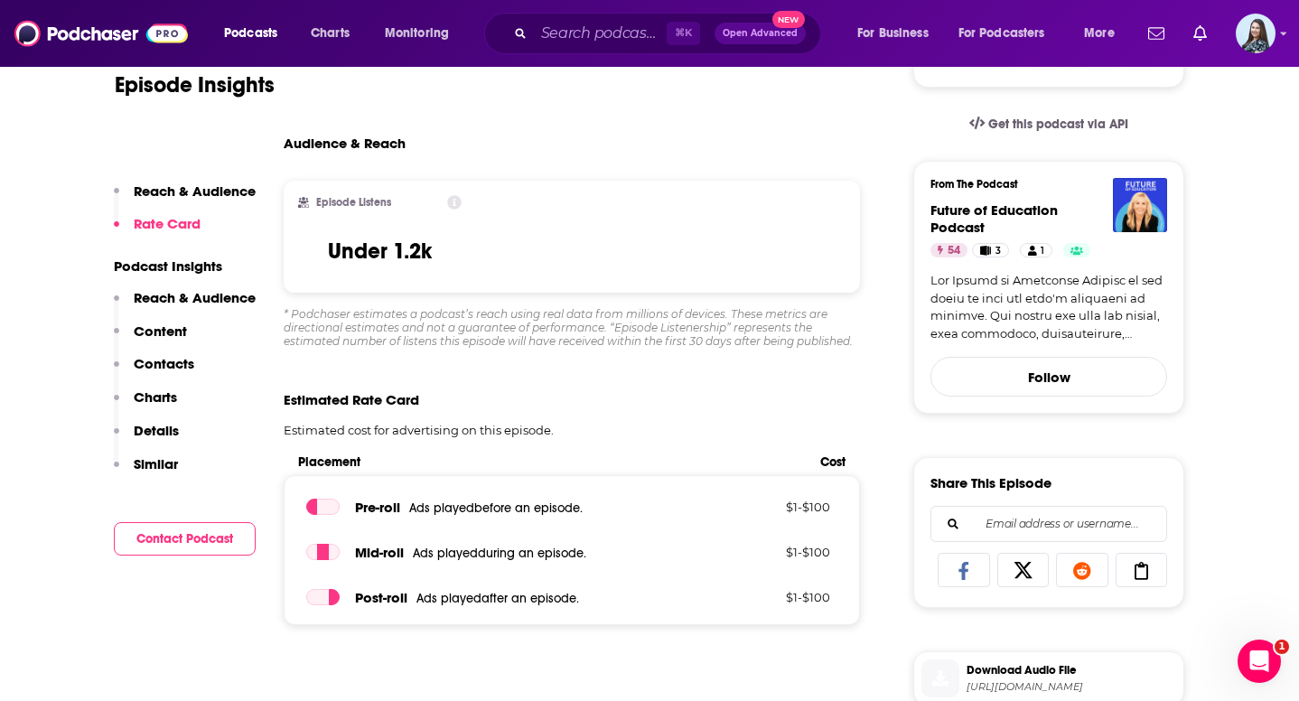
scroll to position [0, 0]
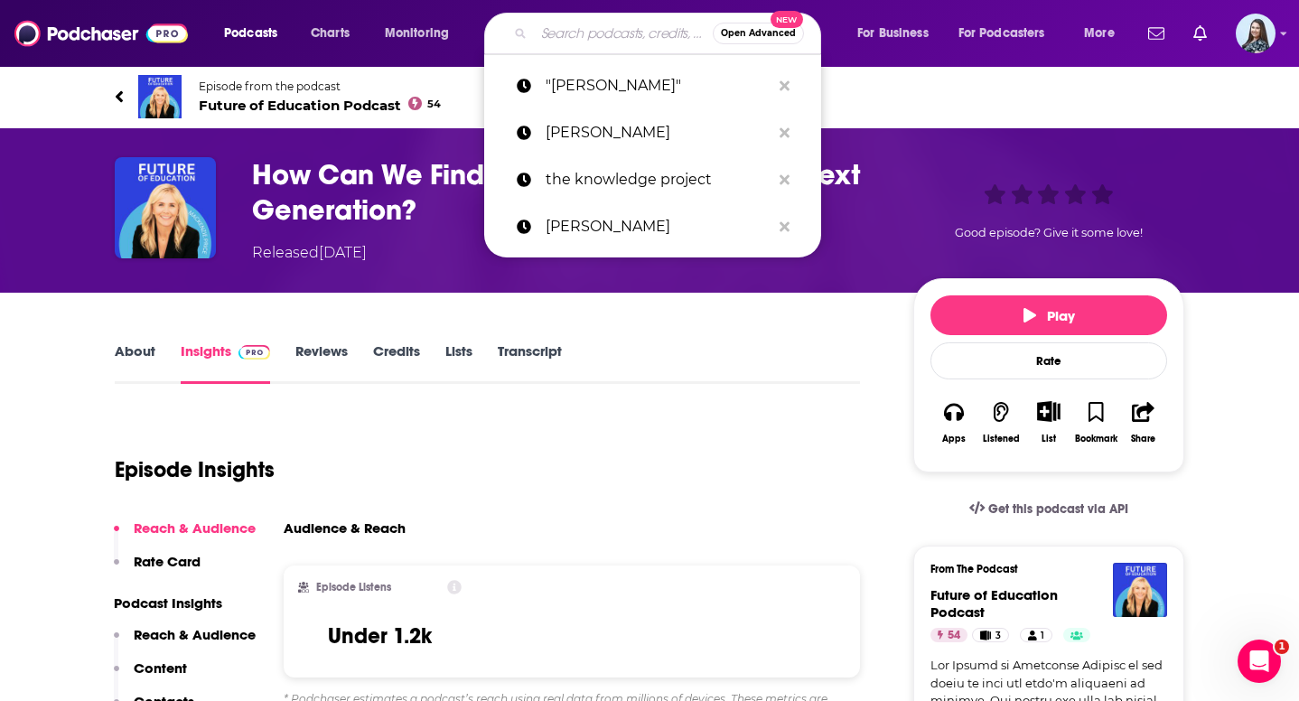
click at [624, 33] on input "Search podcasts, credits, & more..." at bounding box center [623, 33] width 179 height 29
paste input "The Remnant w/ [PERSON_NAME]"
type input "The Remnant w/ [PERSON_NAME]"
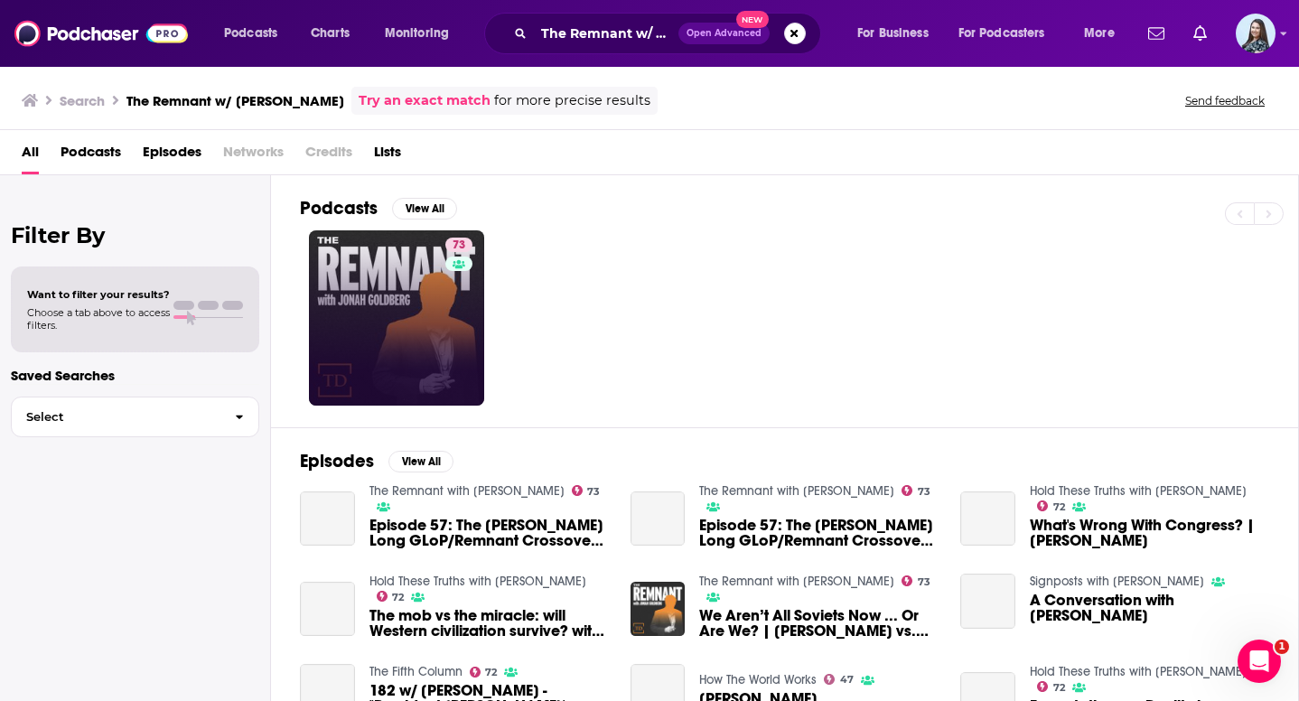
click at [415, 309] on link "73" at bounding box center [396, 317] width 175 height 175
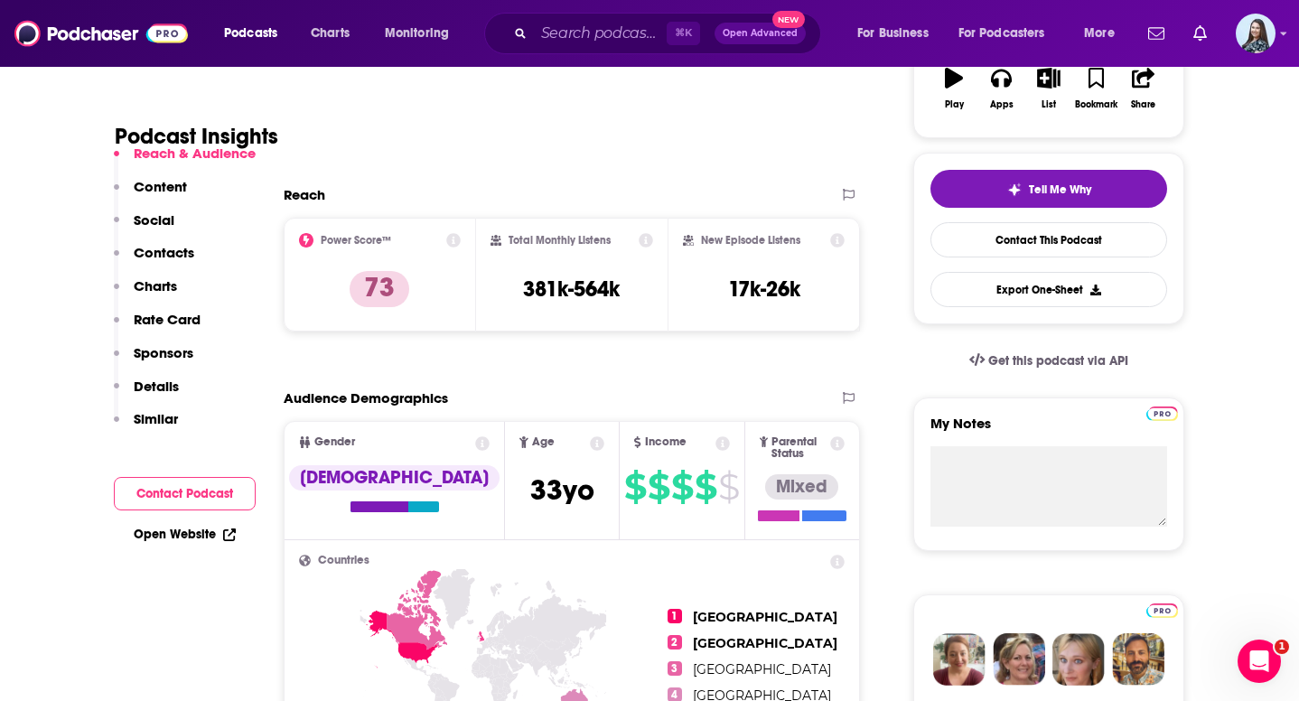
scroll to position [704, 0]
